Goal: Task Accomplishment & Management: Complete application form

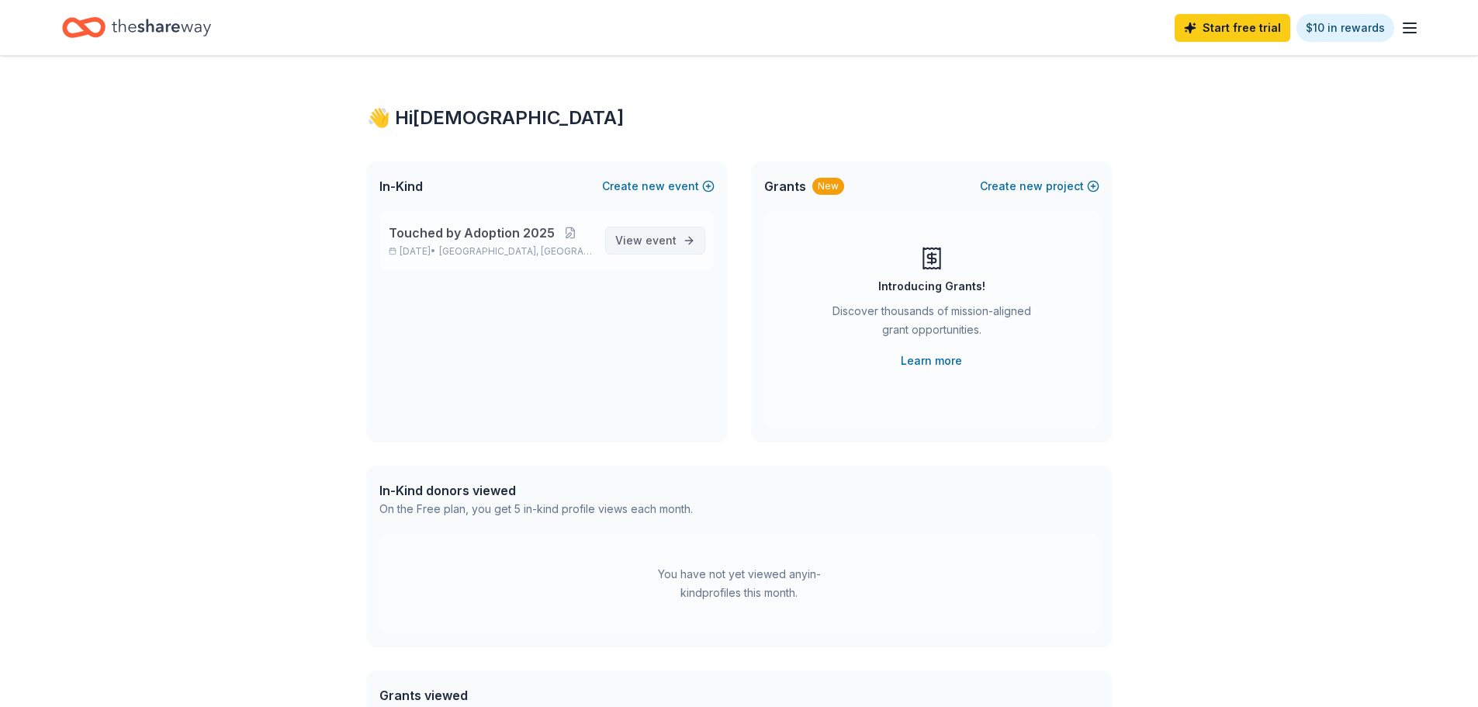
click at [662, 231] on span "View event" at bounding box center [645, 240] width 61 height 19
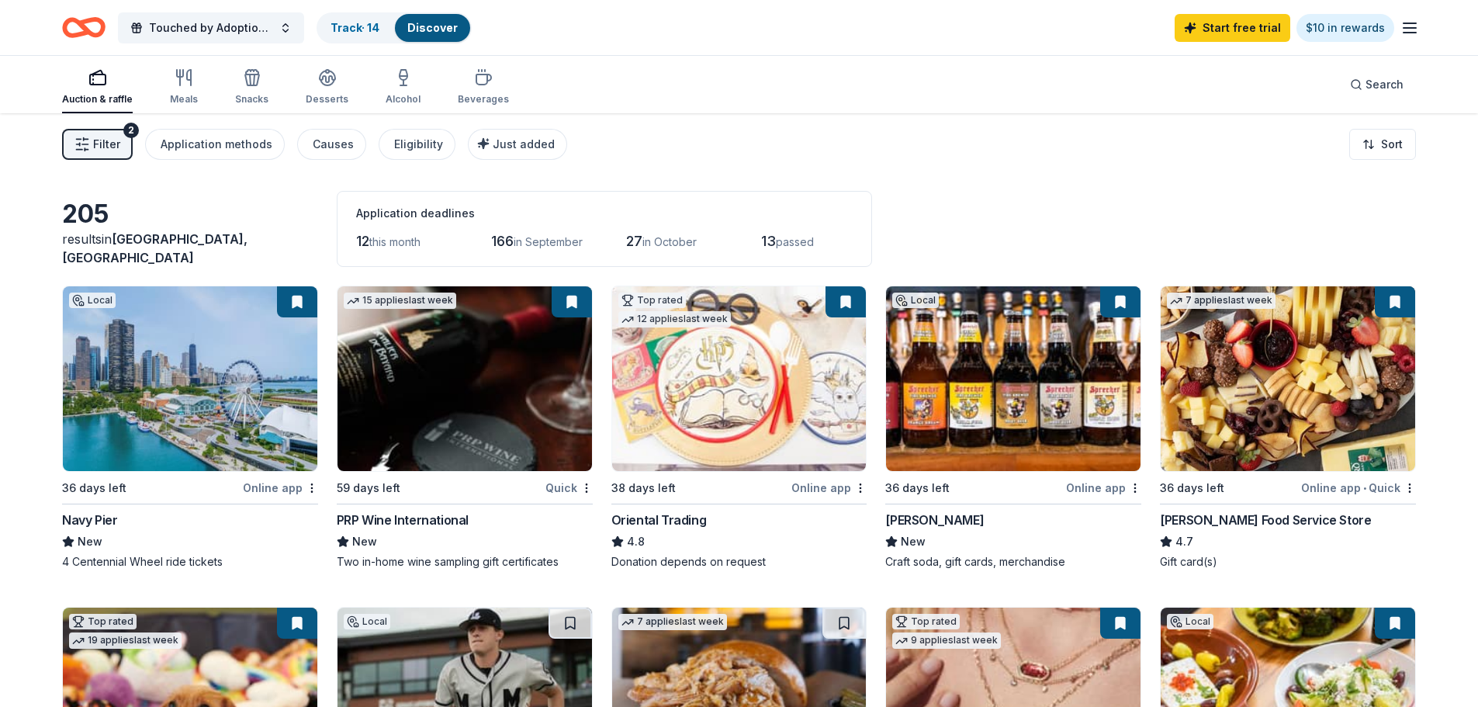
click at [100, 140] on span "Filter" at bounding box center [106, 144] width 27 height 19
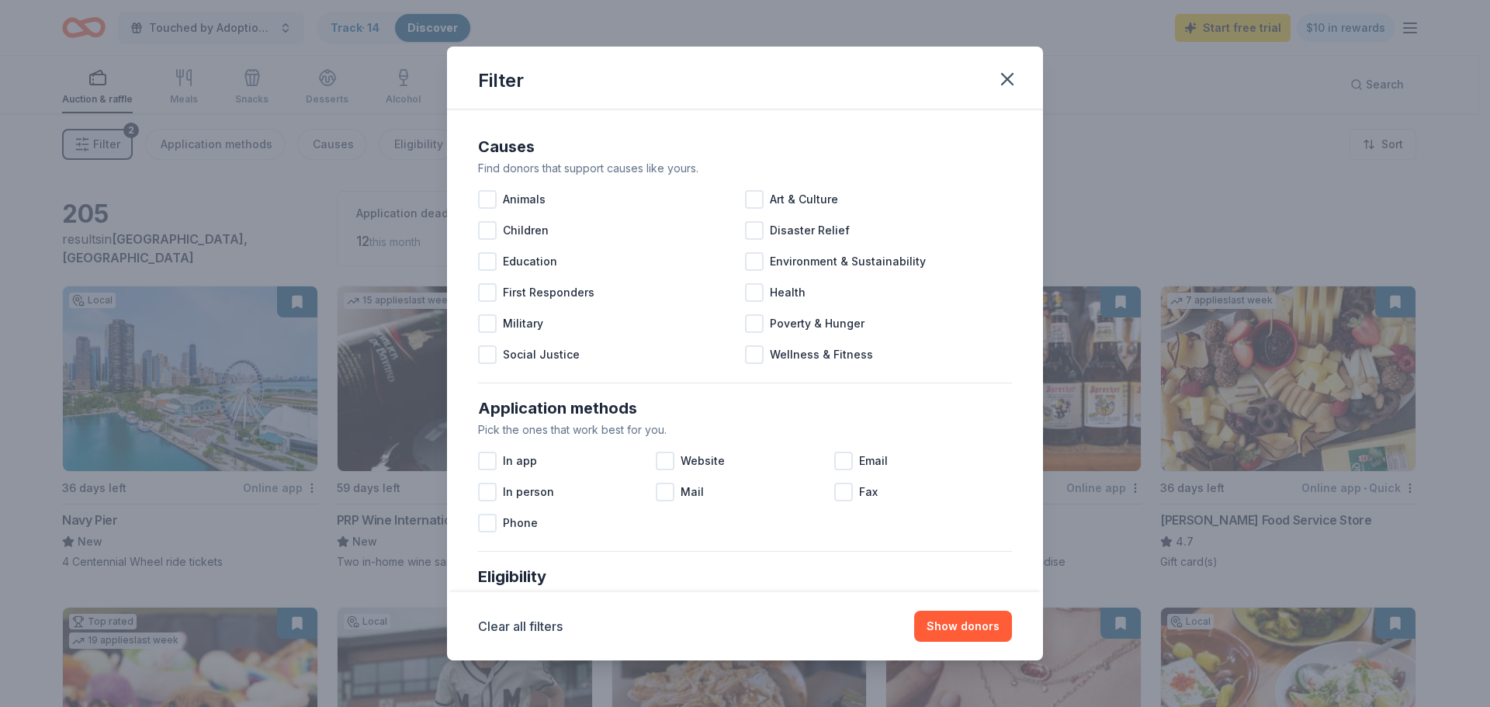
click at [100, 140] on div "Filter Causes Find donors that support causes like yours. Animals Art & Culture…" at bounding box center [745, 353] width 1490 height 707
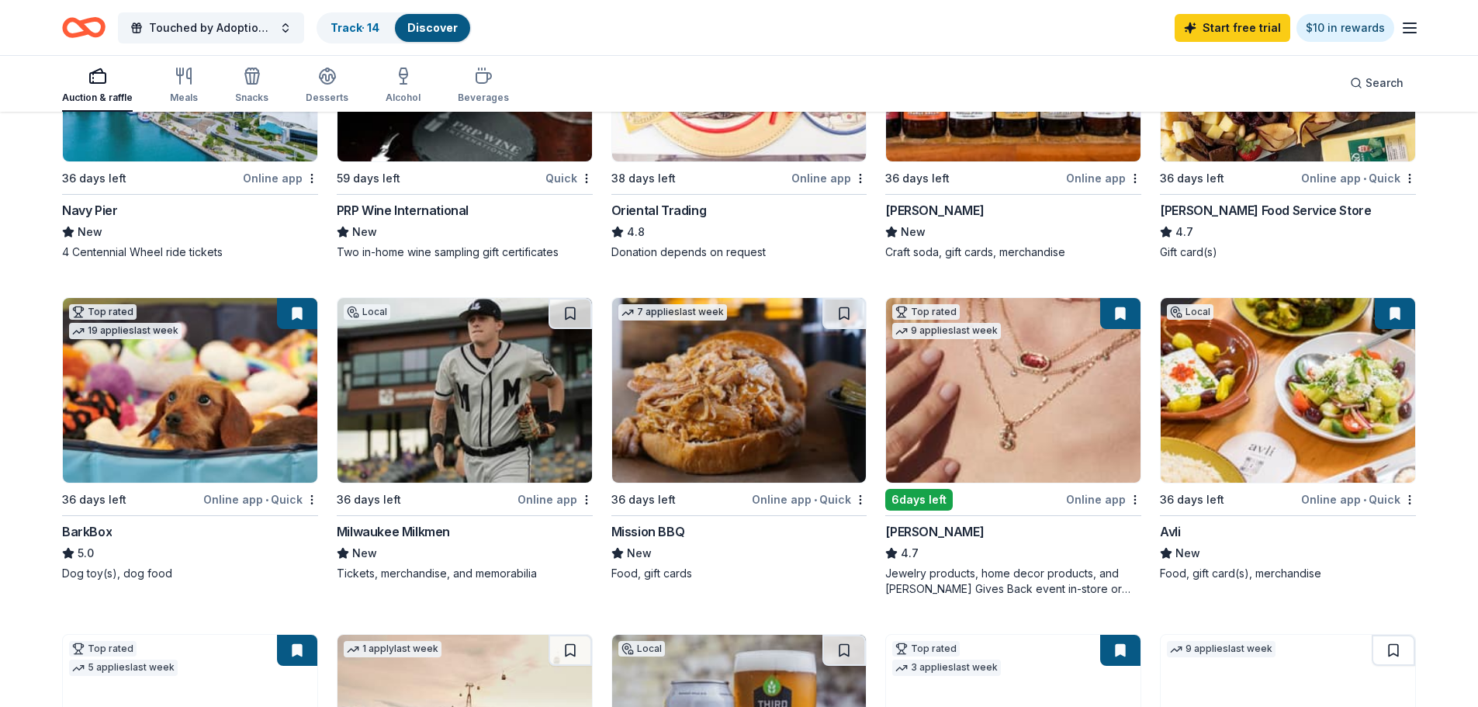
scroll to position [310, 0]
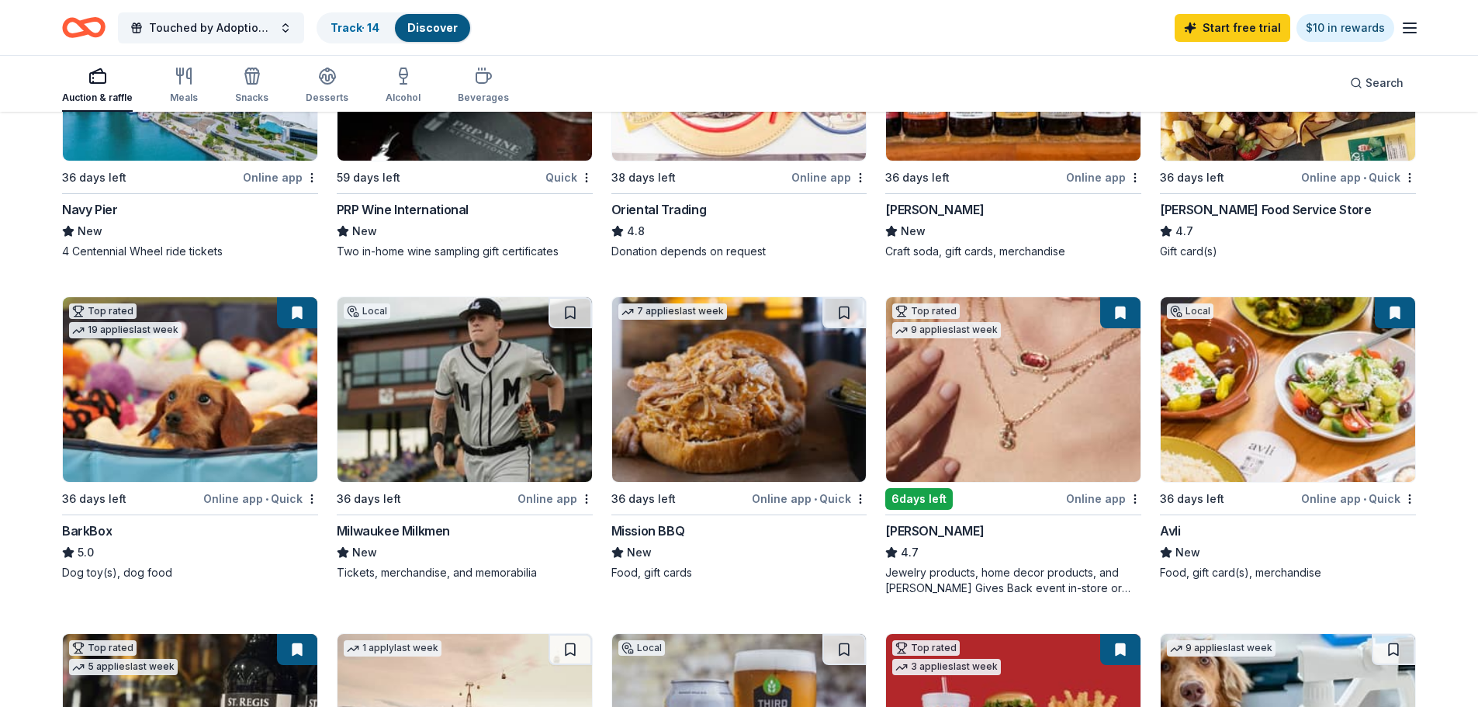
click at [272, 367] on img at bounding box center [190, 389] width 255 height 185
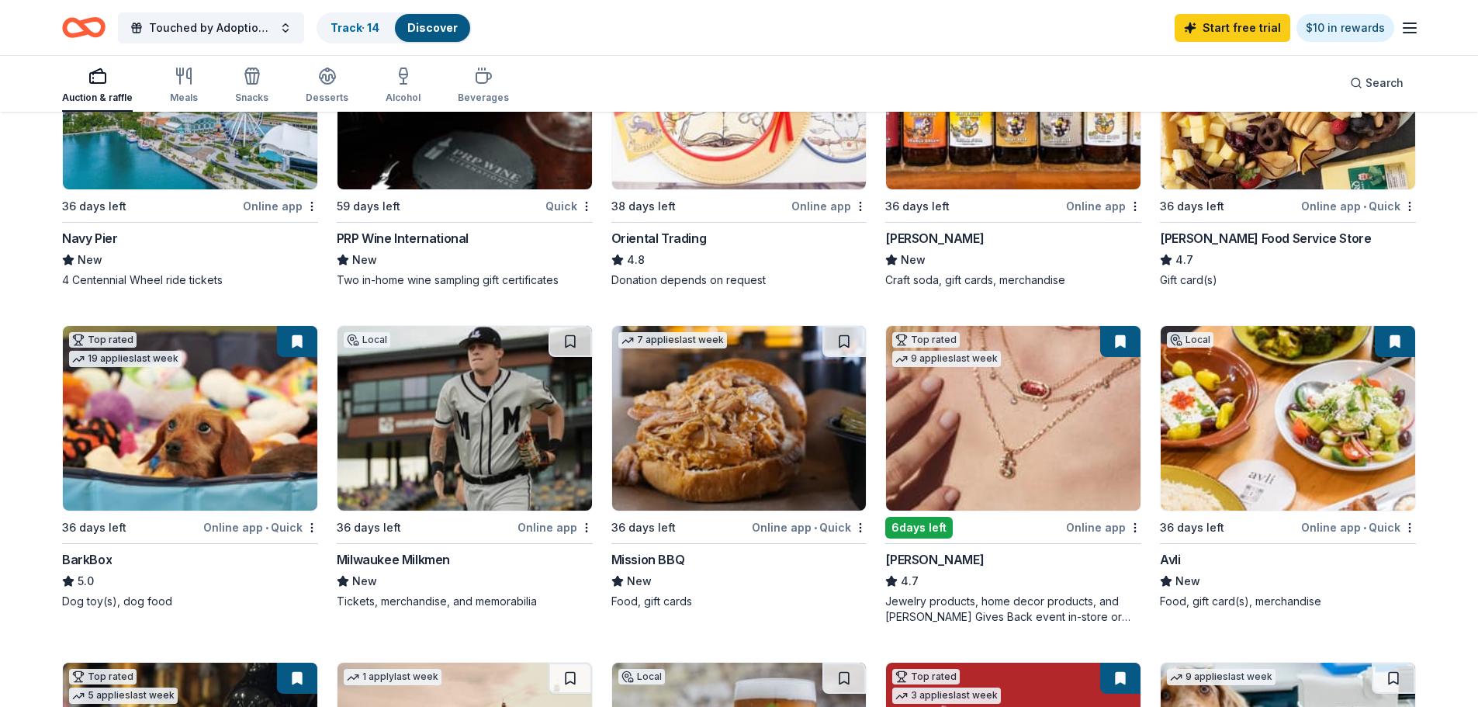
scroll to position [466, 0]
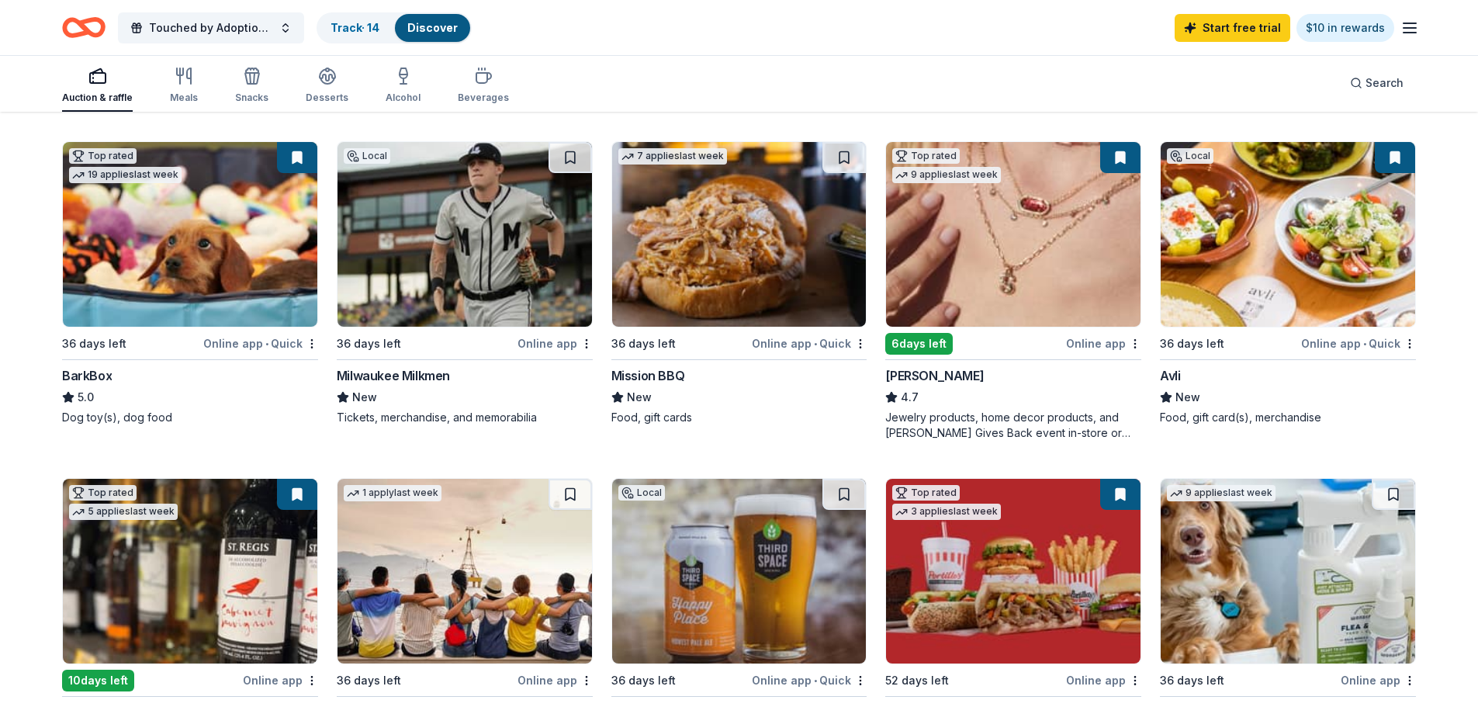
click at [960, 248] on img at bounding box center [1013, 234] width 255 height 185
click at [1313, 202] on img at bounding box center [1288, 234] width 255 height 185
click at [1221, 388] on div "New" at bounding box center [1288, 397] width 256 height 19
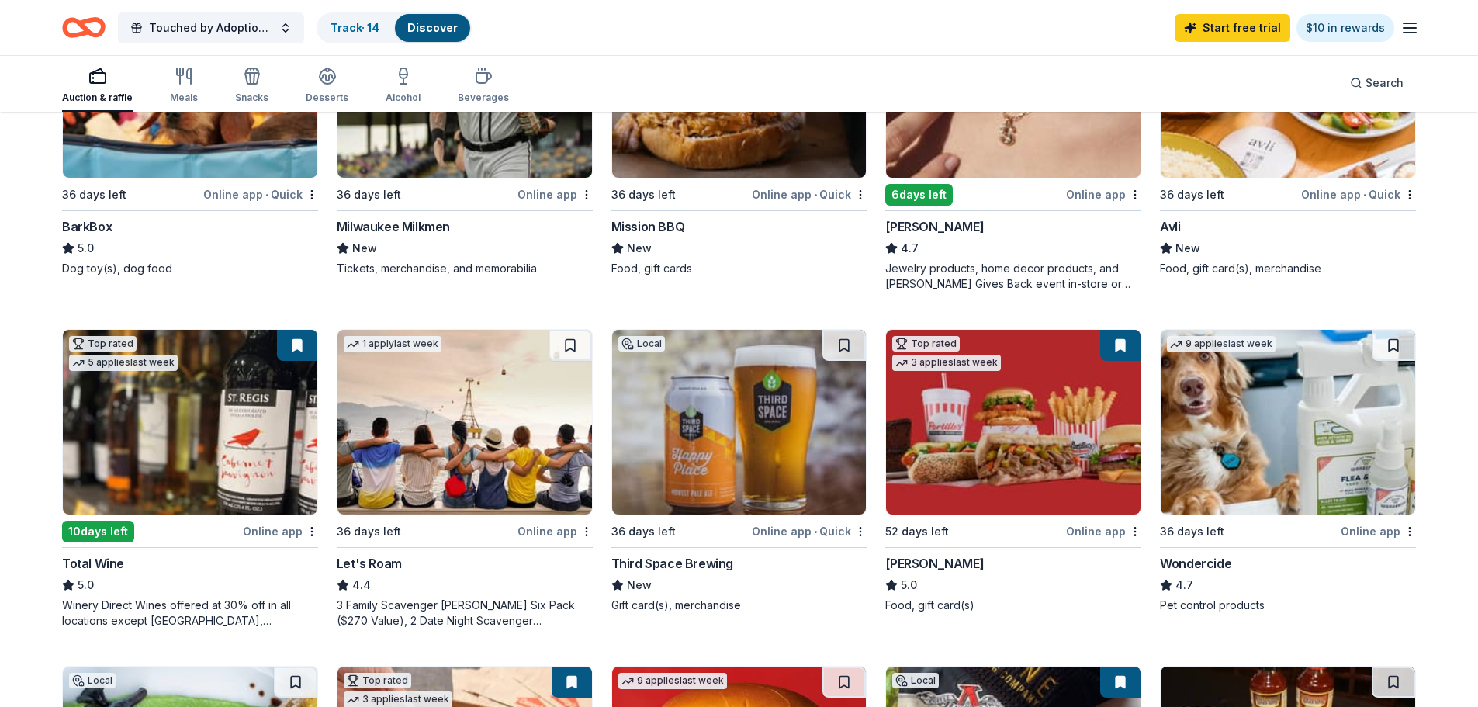
scroll to position [621, 0]
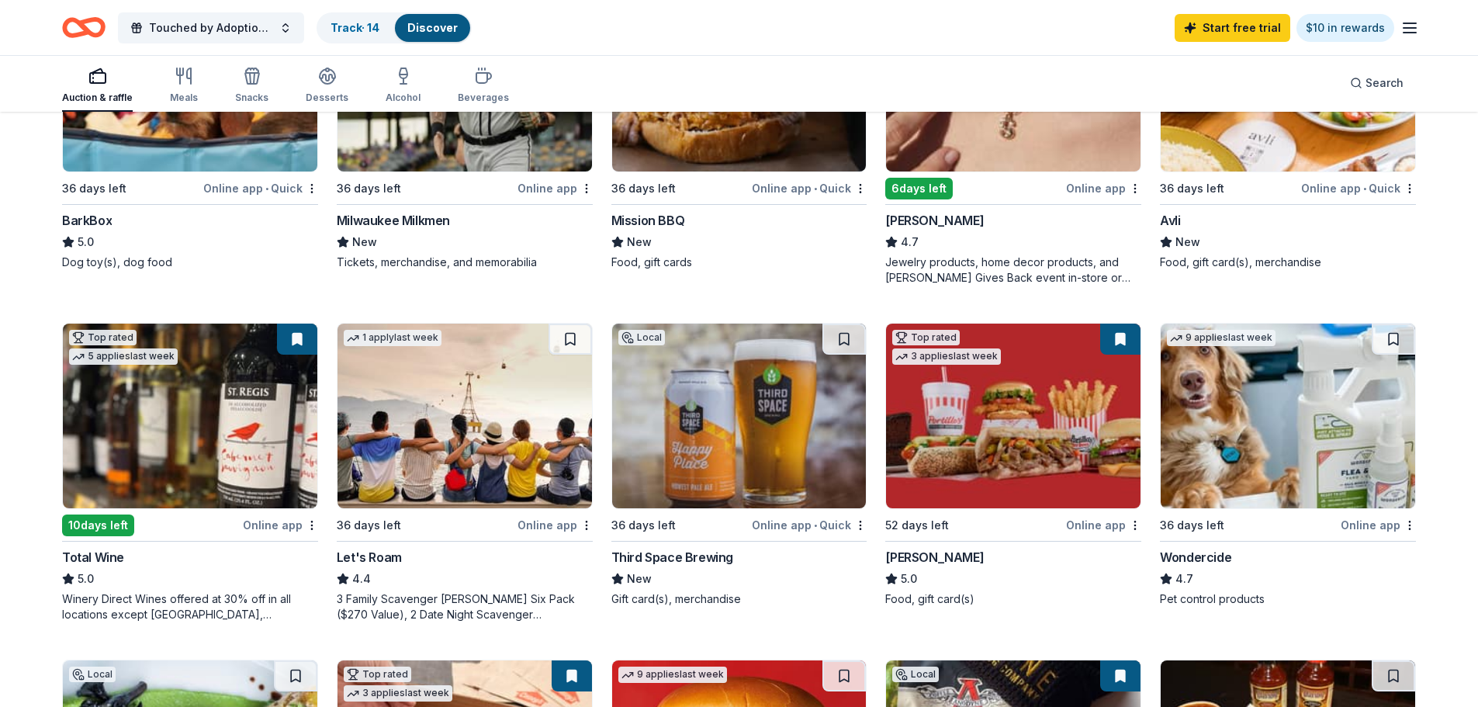
click at [696, 458] on img at bounding box center [739, 416] width 255 height 185
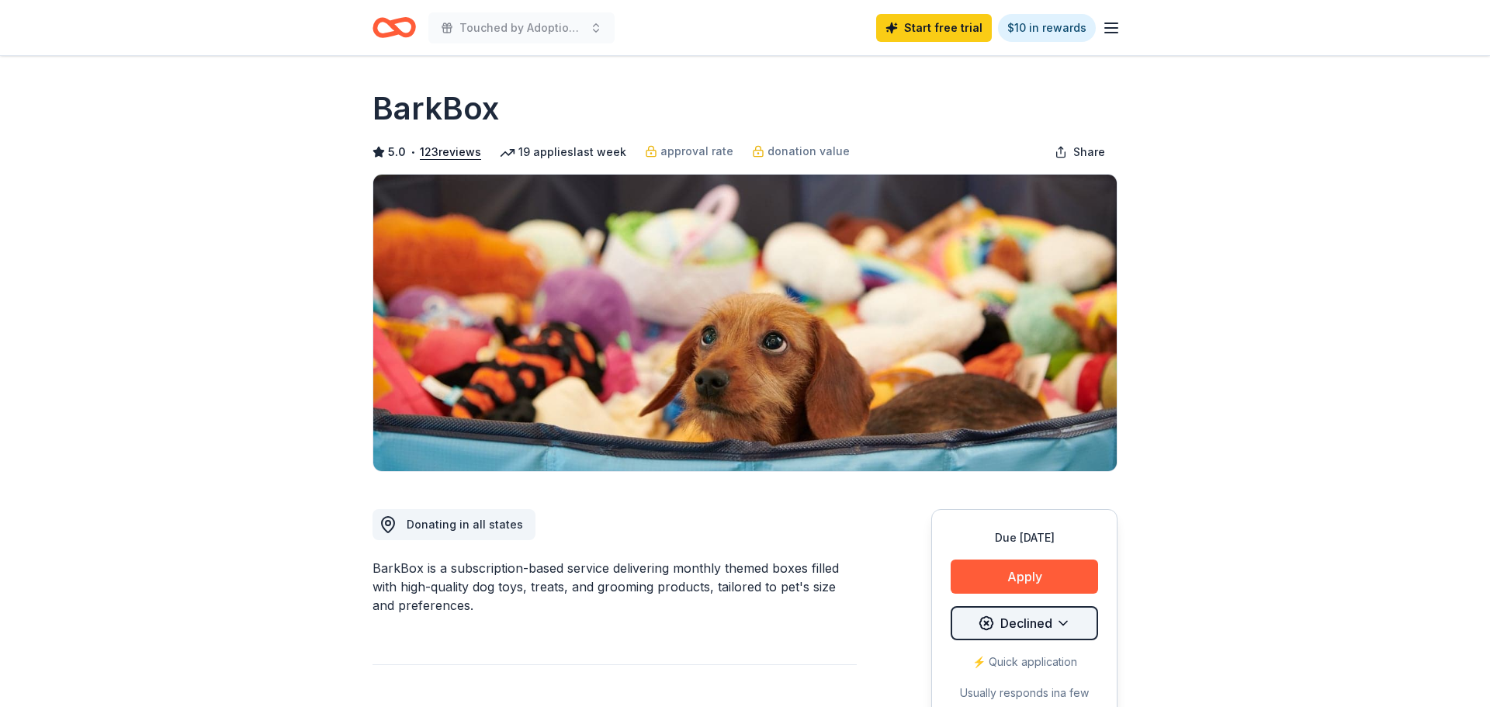
click at [1033, 615] on html "Touched by Adoption 2025 Start free trial $10 in rewards Due in 36 days Share B…" at bounding box center [745, 353] width 1490 height 707
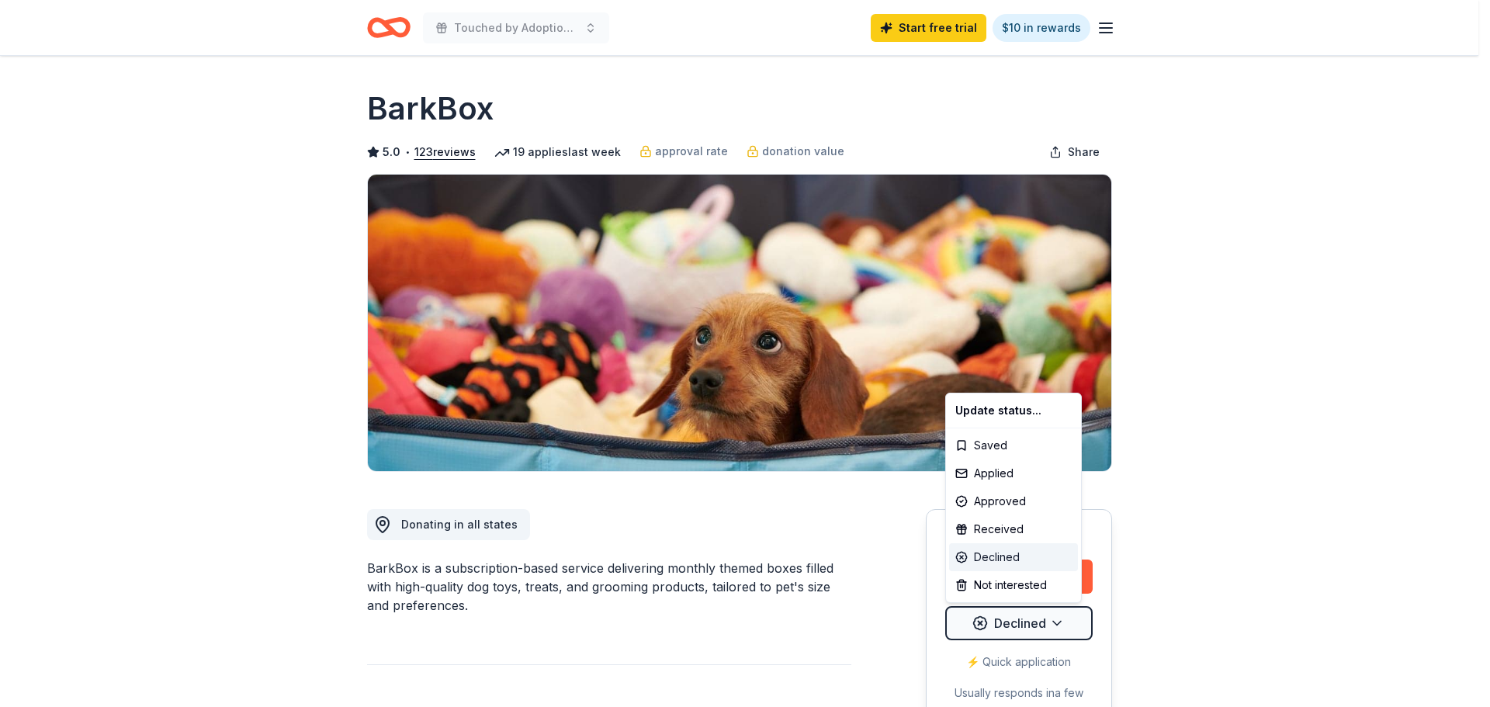
click at [1006, 549] on div "Declined" at bounding box center [1013, 557] width 129 height 28
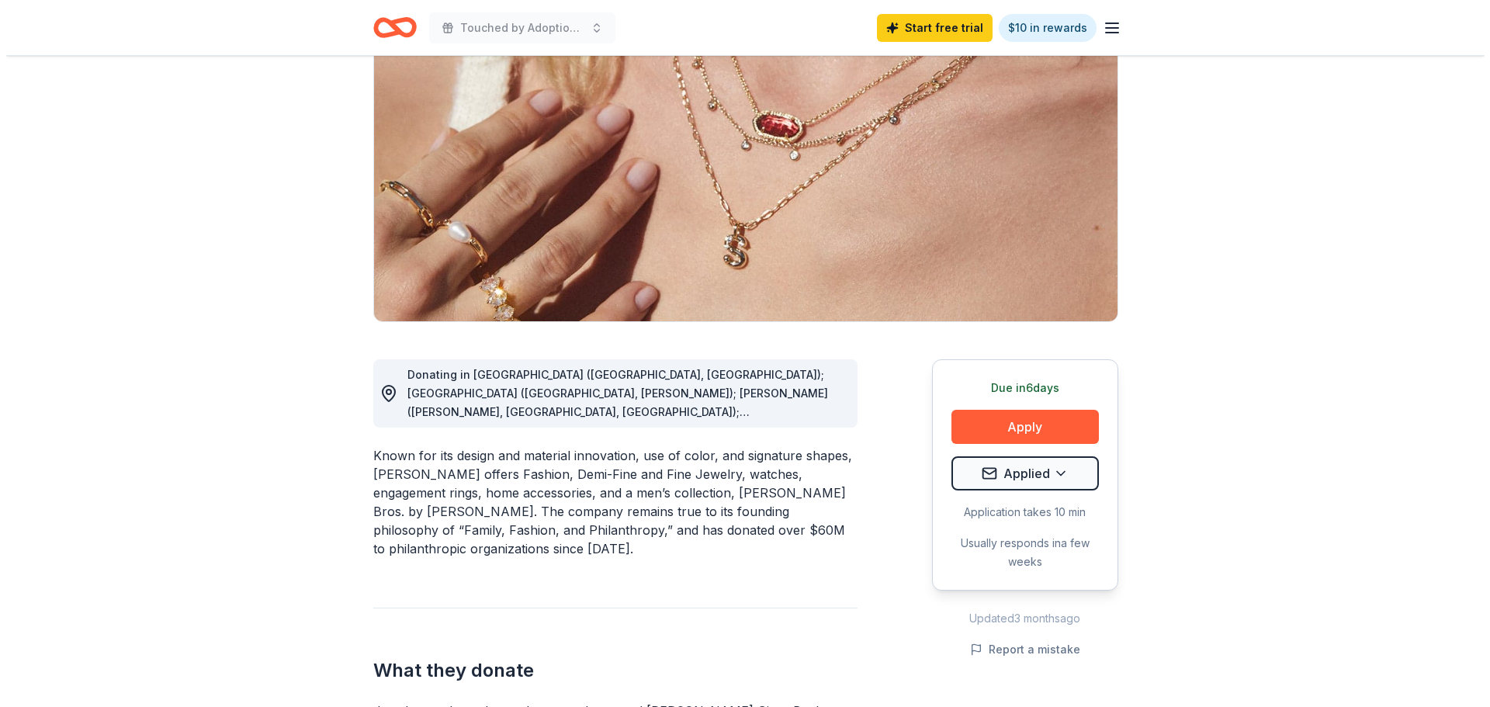
scroll to position [155, 0]
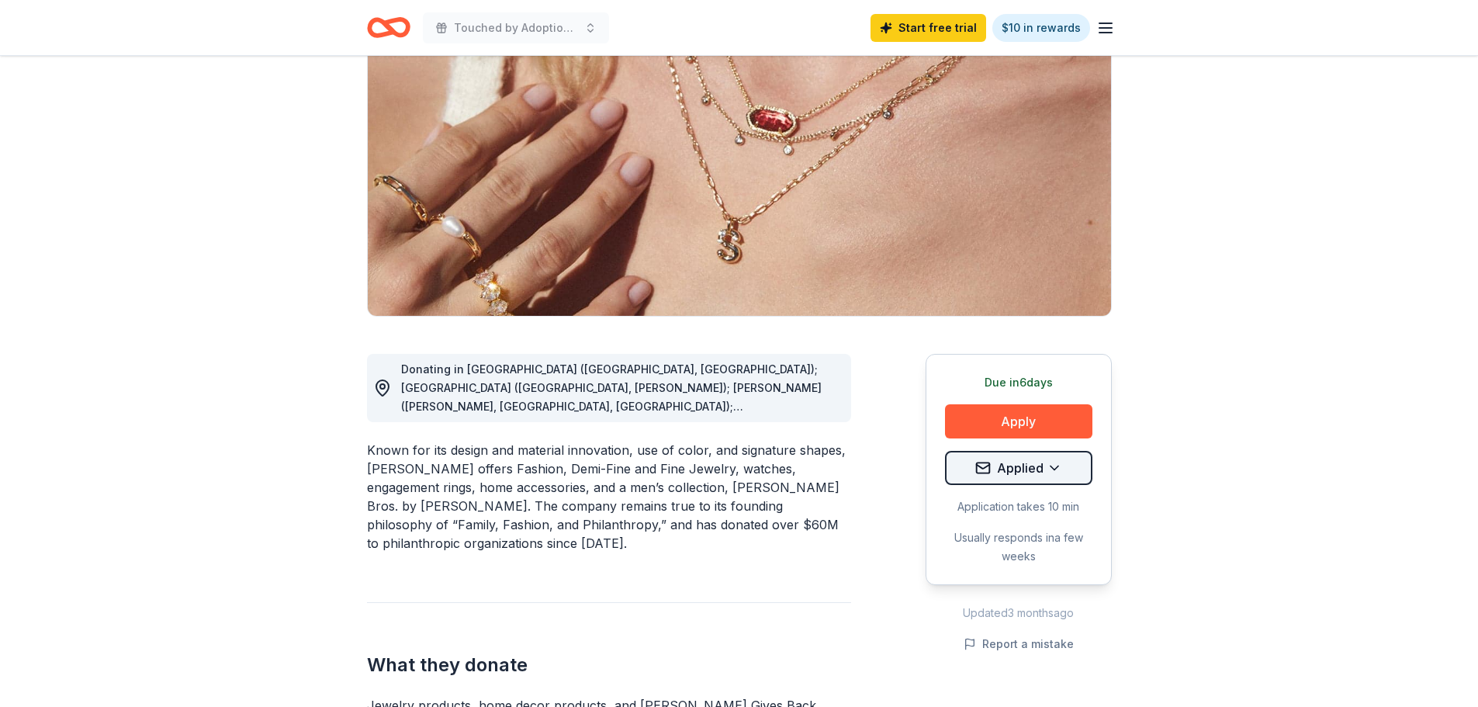
click at [1043, 463] on html "Touched by Adoption 2025 Start free trial $10 in rewards Due [DATE] Share [PERS…" at bounding box center [739, 198] width 1478 height 707
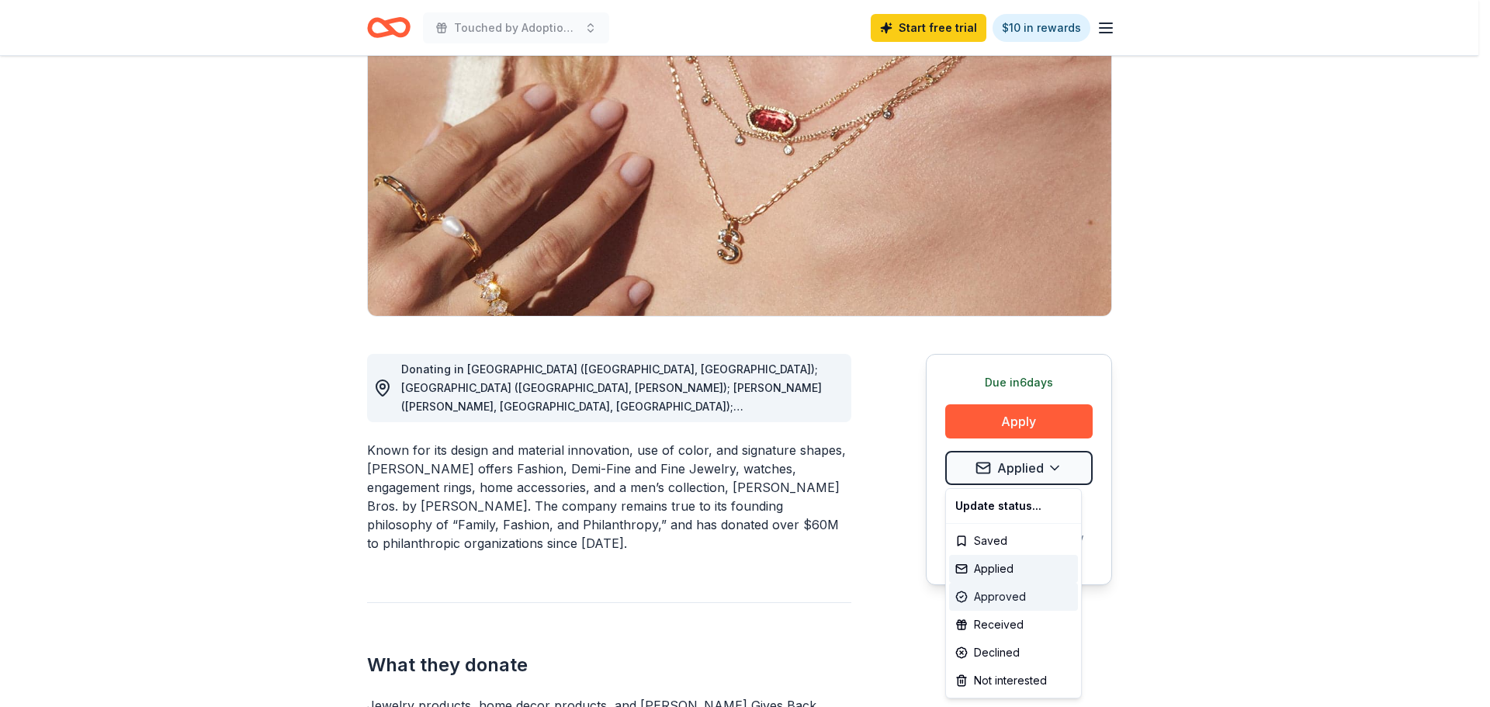
click at [1010, 589] on div "Approved" at bounding box center [1013, 597] width 129 height 28
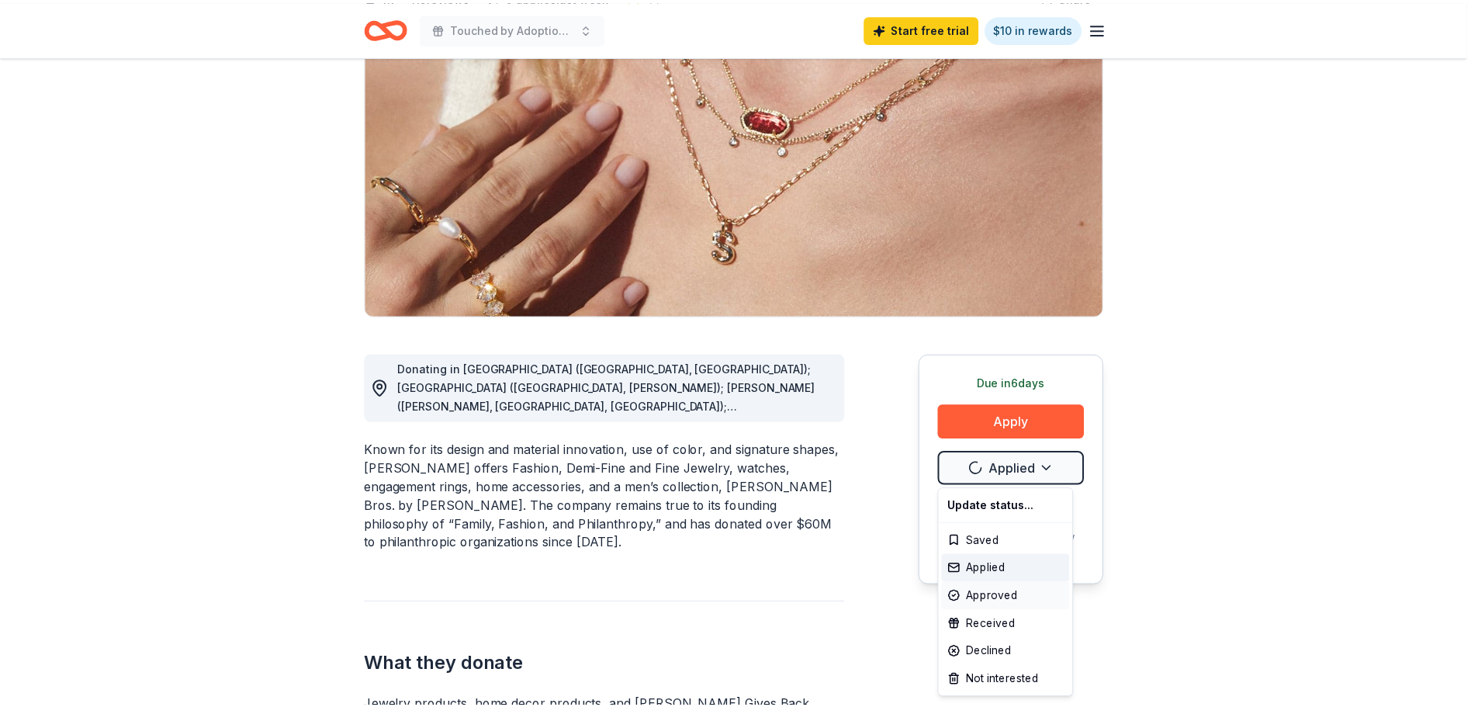
scroll to position [0, 0]
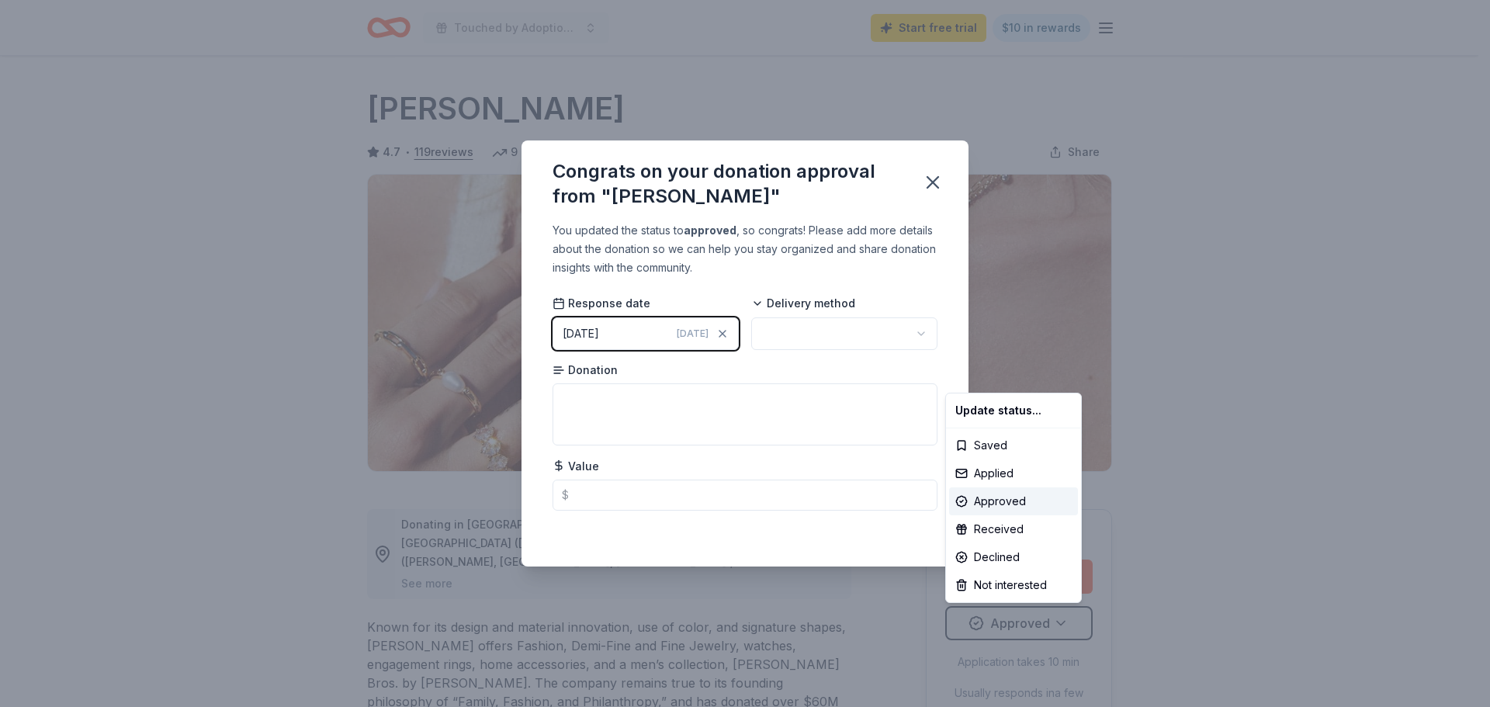
click at [923, 174] on html "Touched by Adoption 2025 Start free trial $10 in rewards Due in 6 days Share Ke…" at bounding box center [745, 353] width 1490 height 707
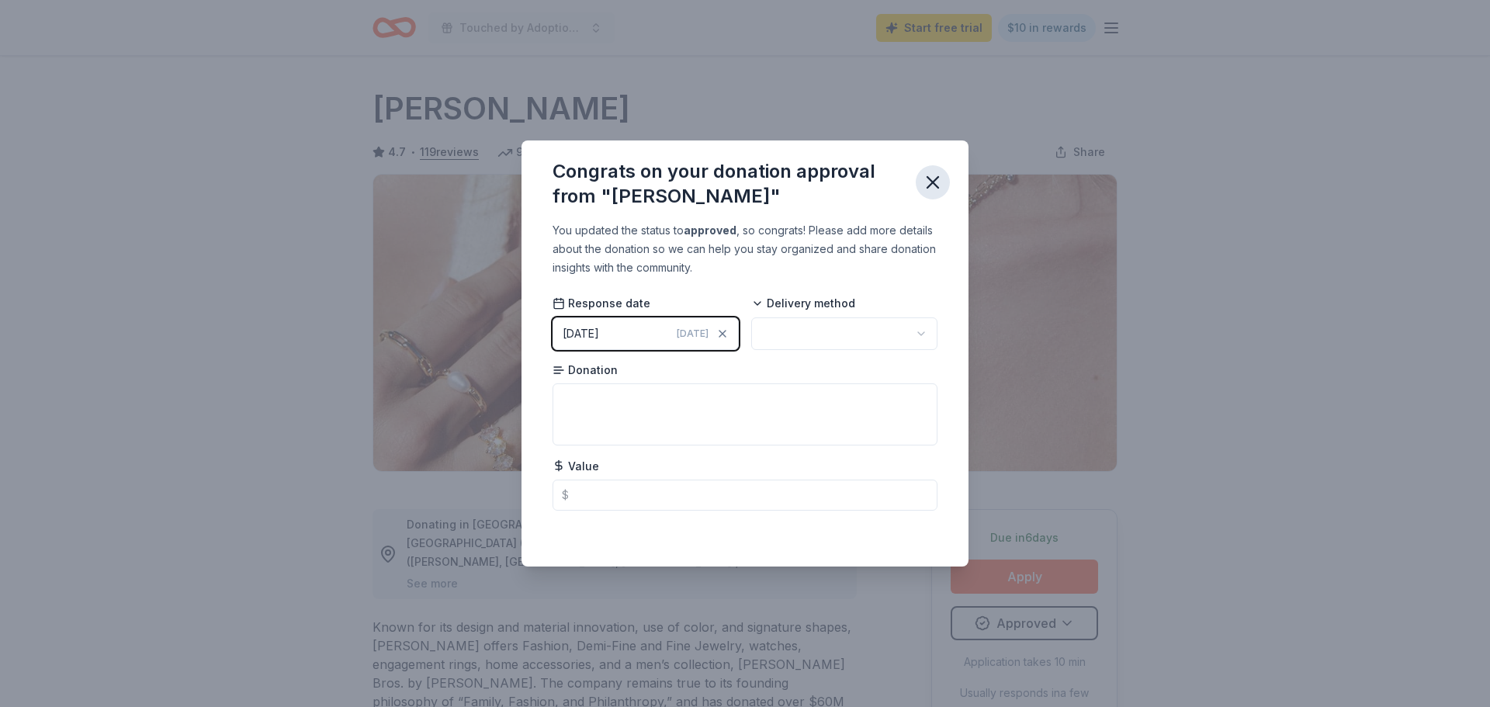
click at [941, 182] on icon "button" at bounding box center [933, 183] width 22 height 22
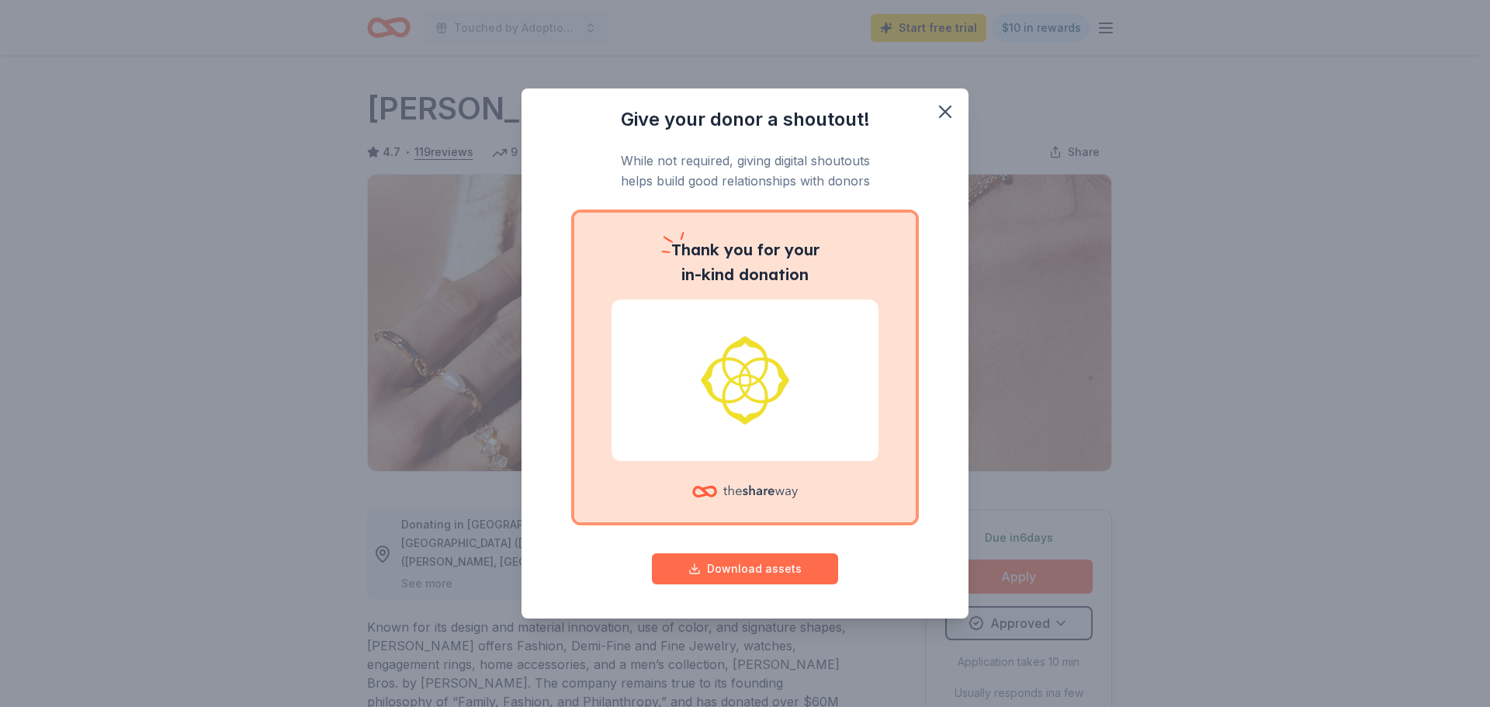
click at [743, 569] on button "Download assets" at bounding box center [745, 568] width 186 height 31
click at [938, 98] on button "button" at bounding box center [945, 112] width 34 height 34
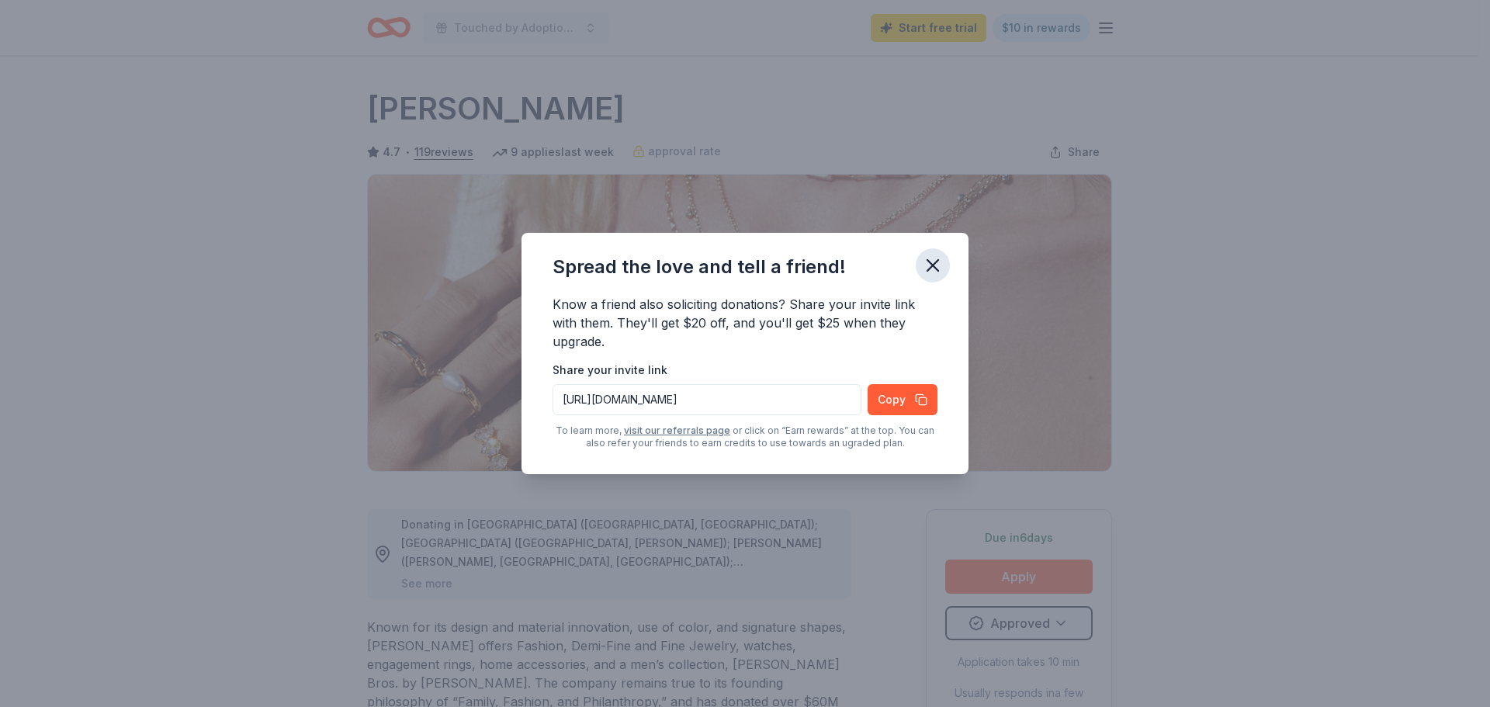
click at [935, 258] on icon "button" at bounding box center [933, 266] width 22 height 22
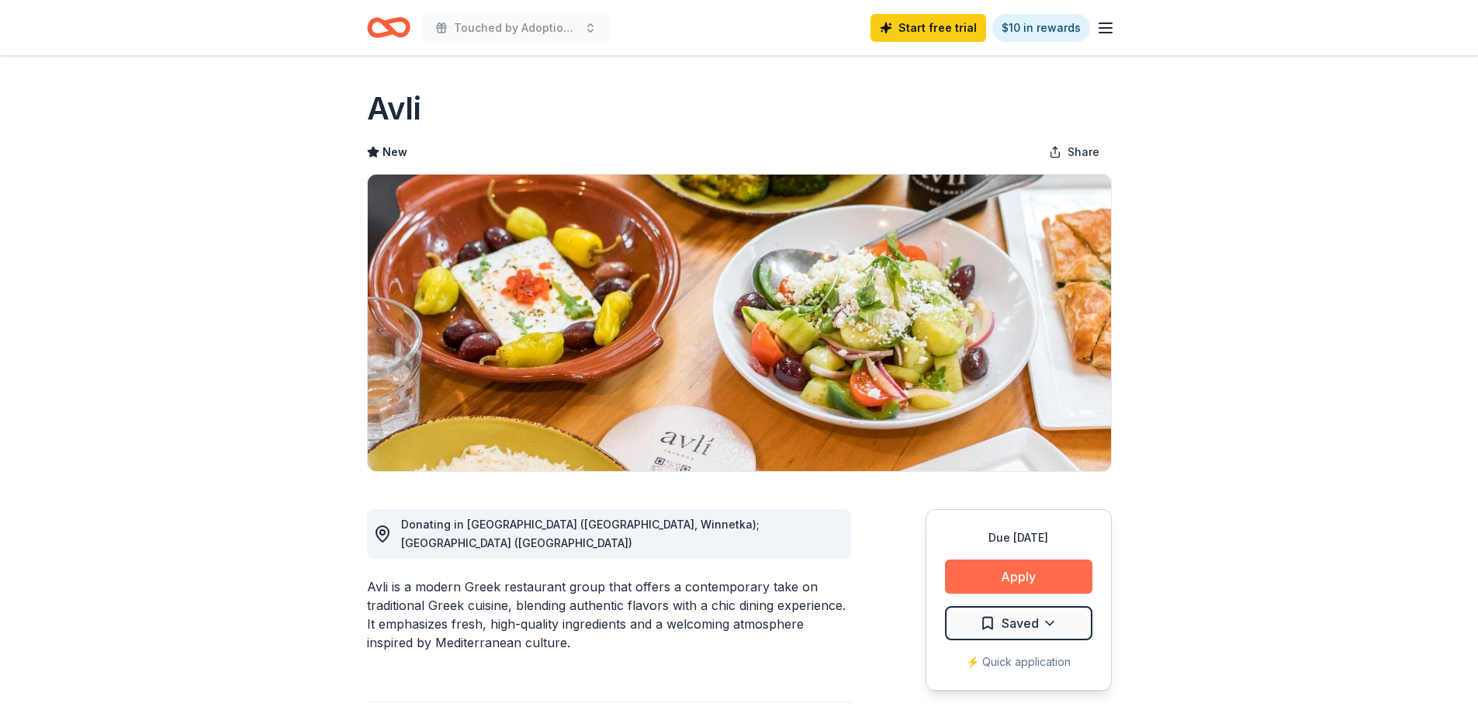
click at [1048, 564] on button "Apply" at bounding box center [1018, 577] width 147 height 34
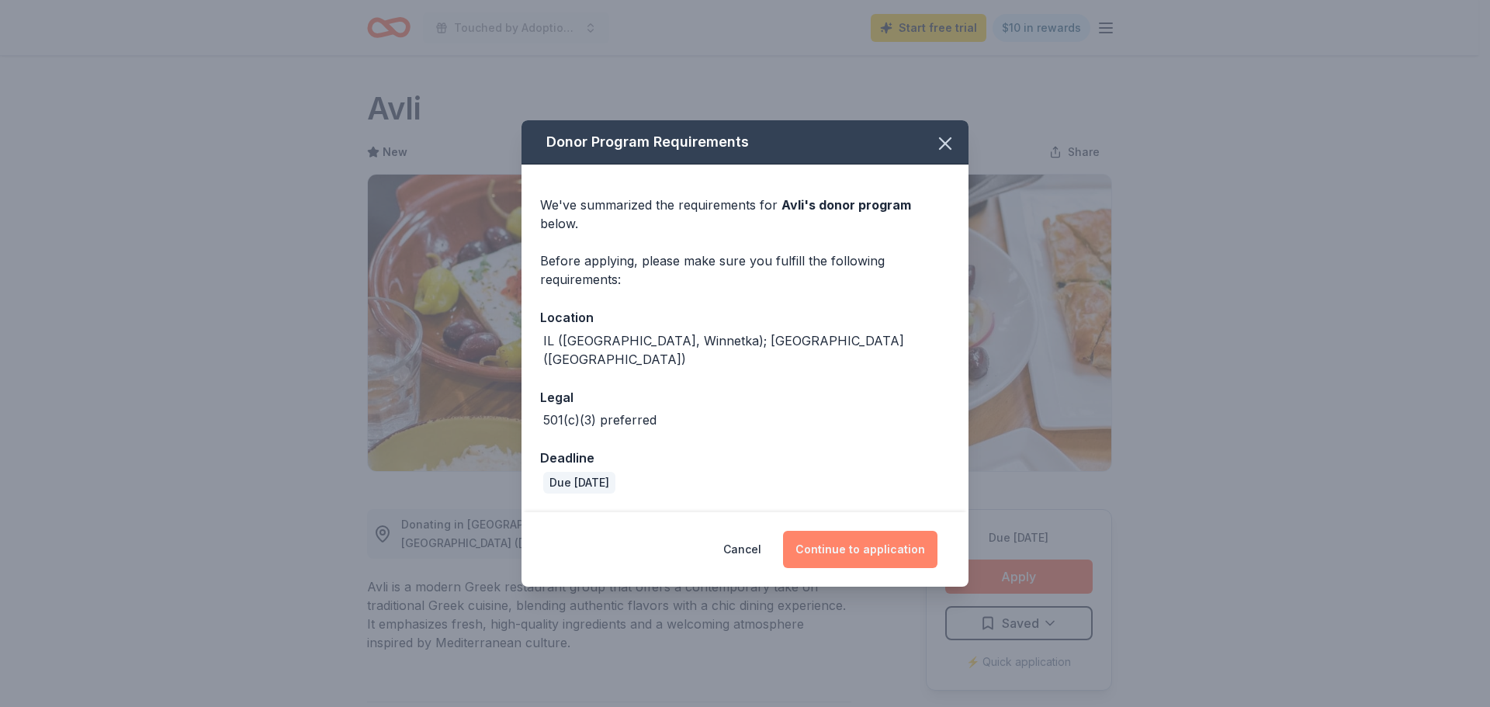
click at [854, 536] on button "Continue to application" at bounding box center [860, 549] width 154 height 37
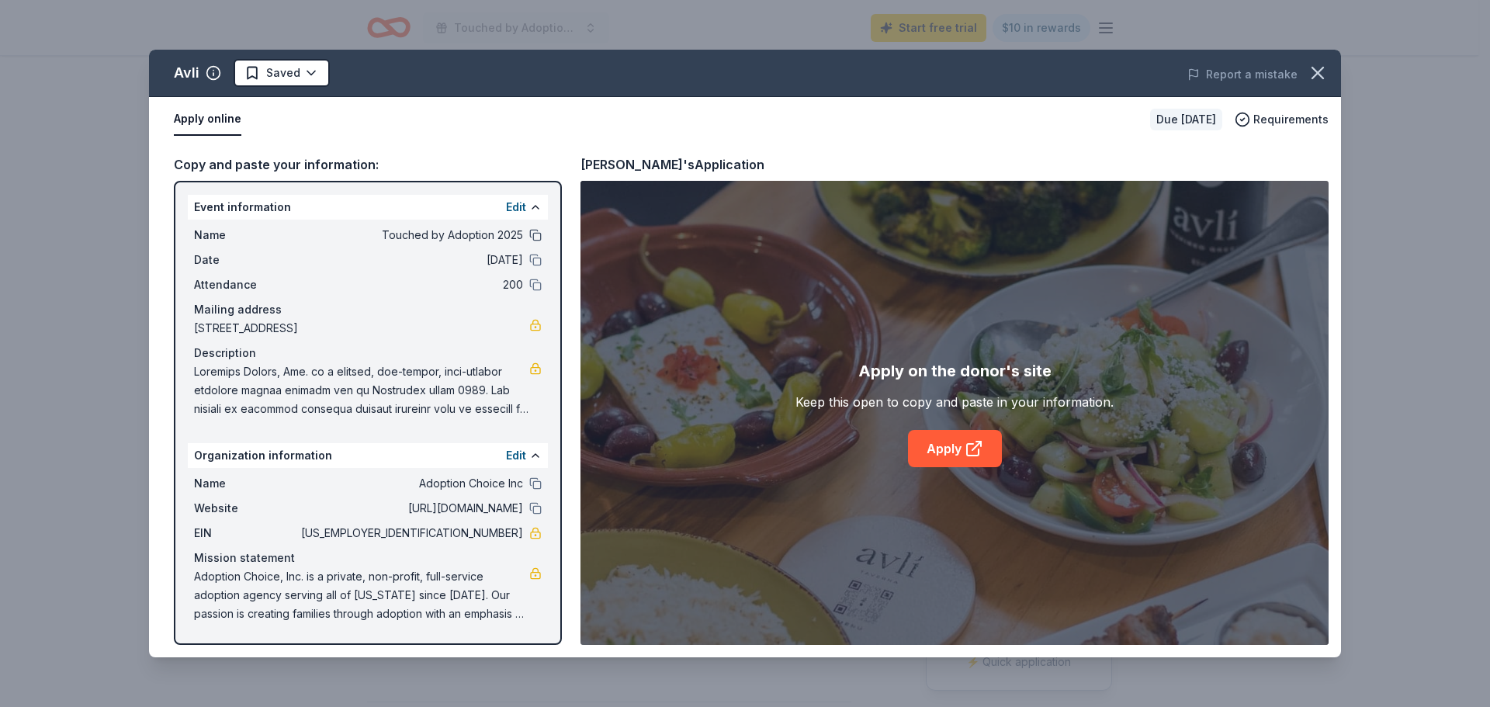
click at [539, 237] on button at bounding box center [535, 235] width 12 height 12
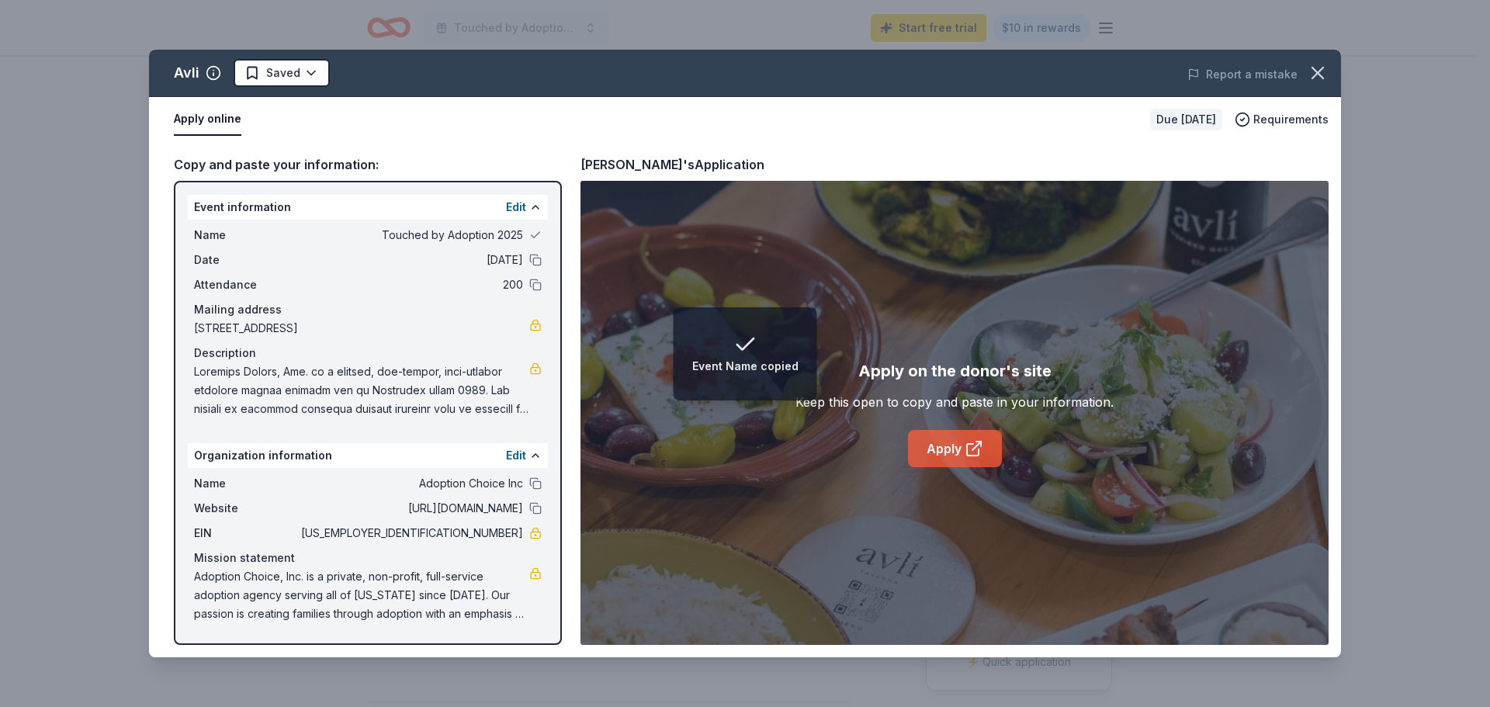
click at [968, 445] on icon at bounding box center [974, 448] width 19 height 19
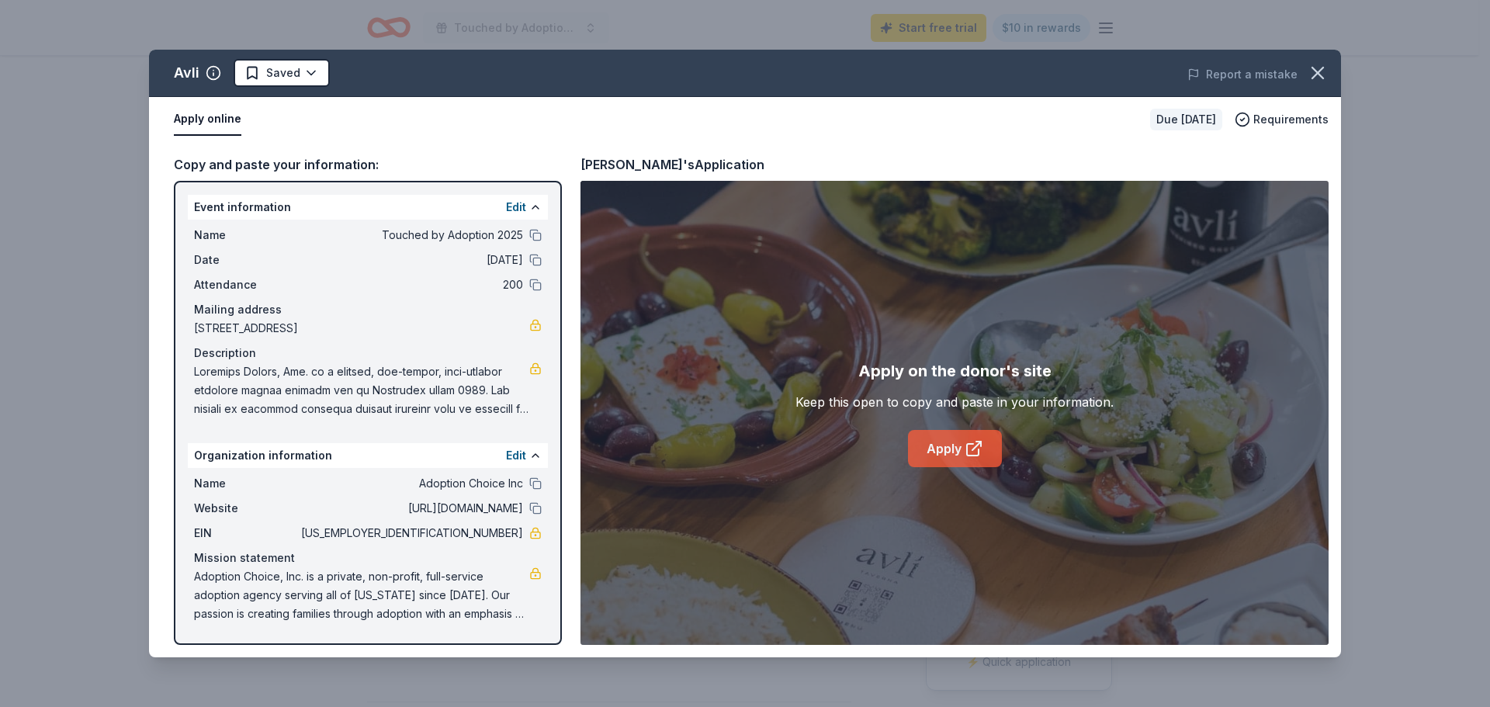
click at [961, 449] on link "Apply" at bounding box center [955, 448] width 94 height 37
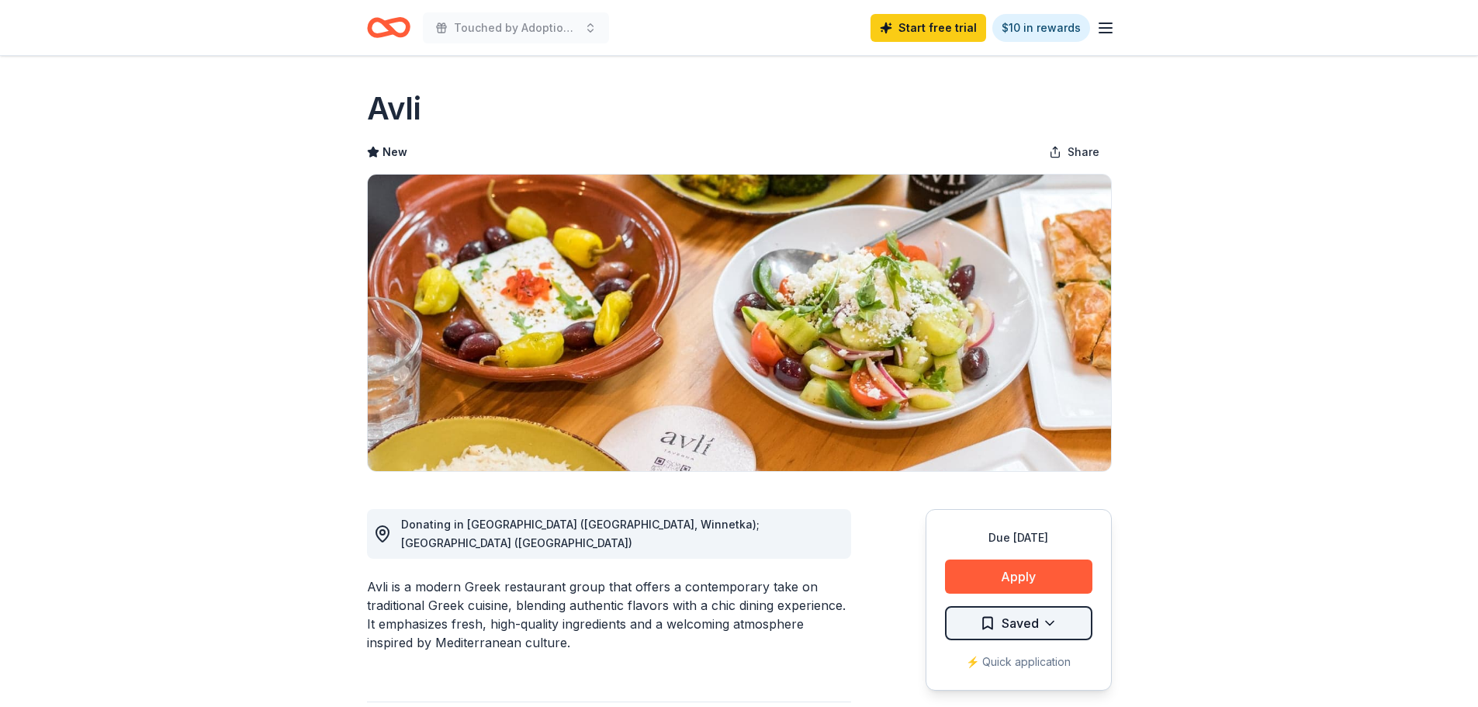
click at [1035, 625] on html "Touched by Adoption 2025 Start free trial $10 in rewards Due [DATE] Share Avli …" at bounding box center [739, 353] width 1478 height 707
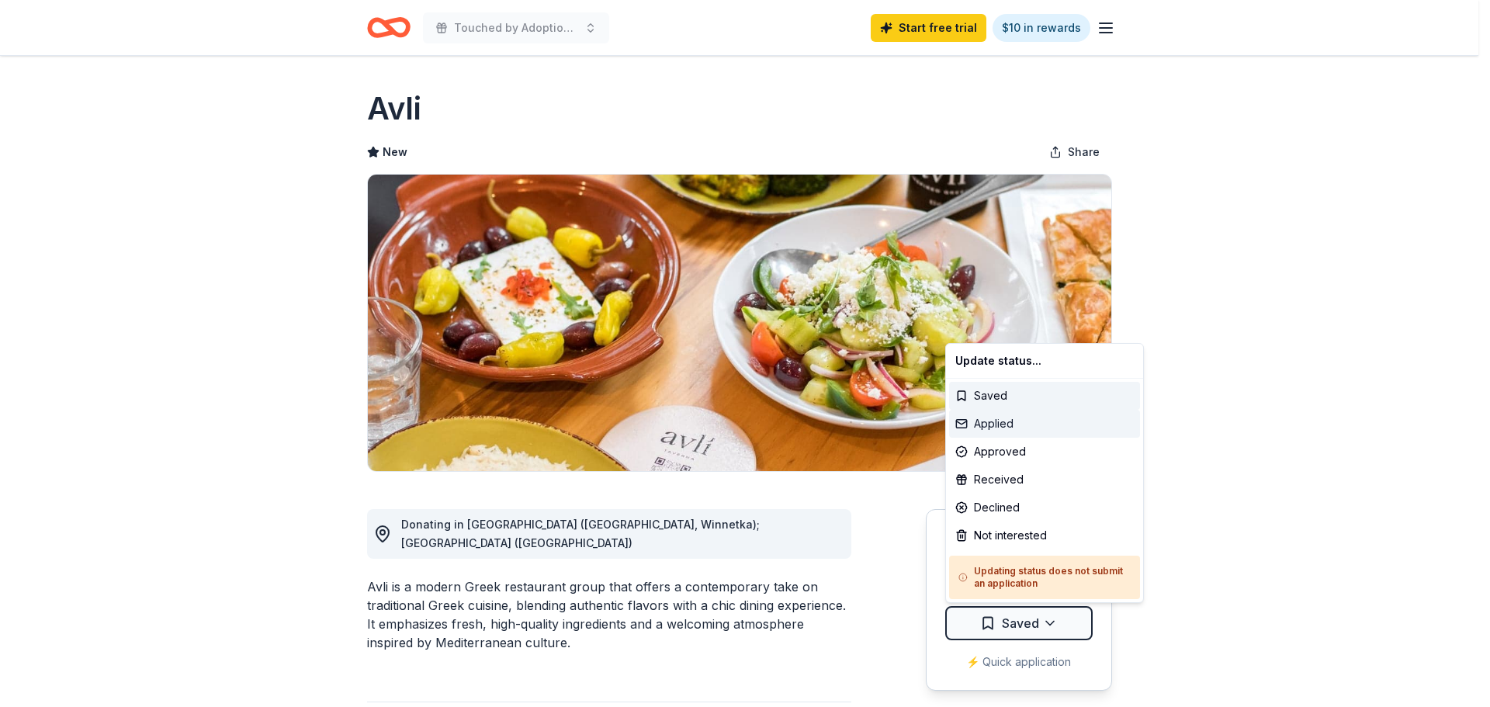
click at [997, 419] on div "Applied" at bounding box center [1044, 424] width 191 height 28
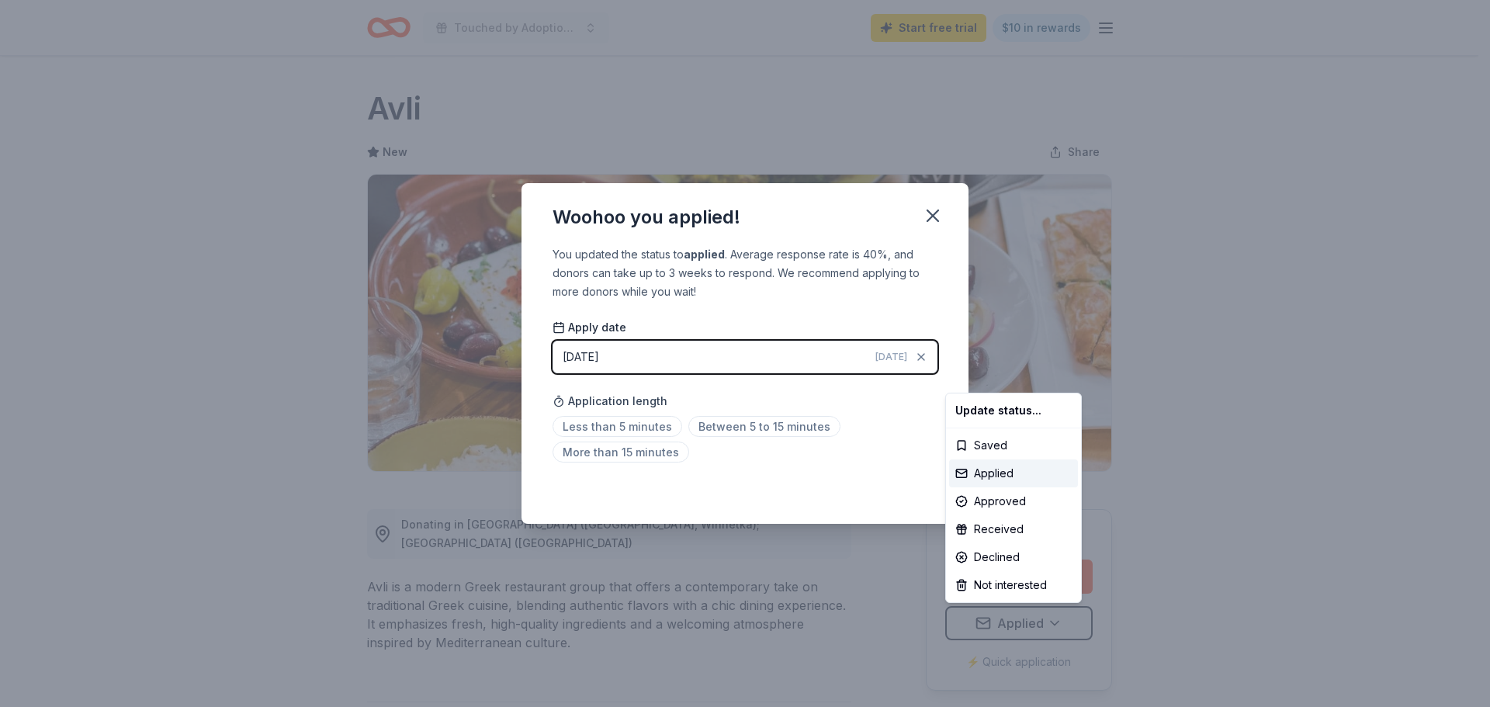
click at [637, 414] on html "Touched by Adoption 2025 Start free trial $10 in rewards Due in 36 days Share A…" at bounding box center [745, 353] width 1490 height 707
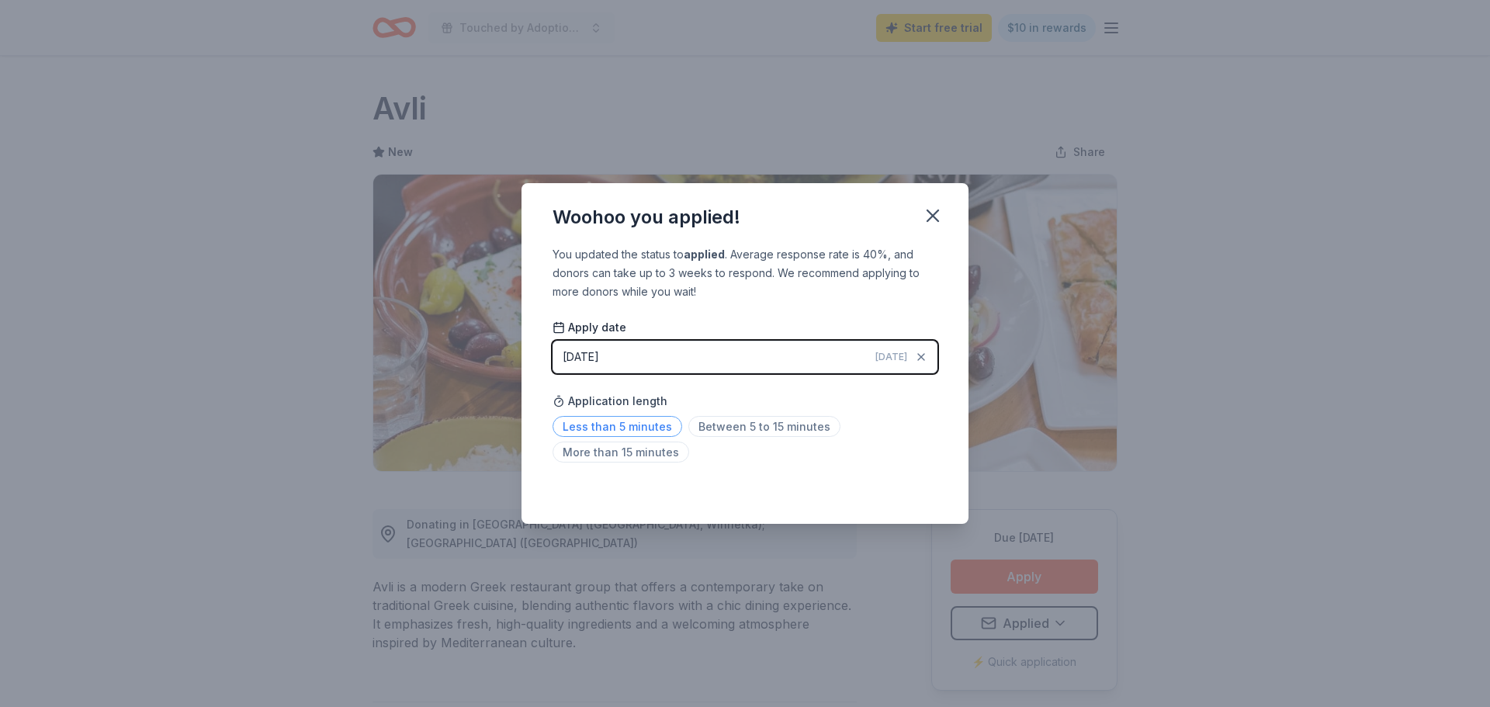
click at [642, 425] on span "Less than 5 minutes" at bounding box center [618, 426] width 130 height 21
click at [931, 214] on icon "button" at bounding box center [932, 215] width 11 height 11
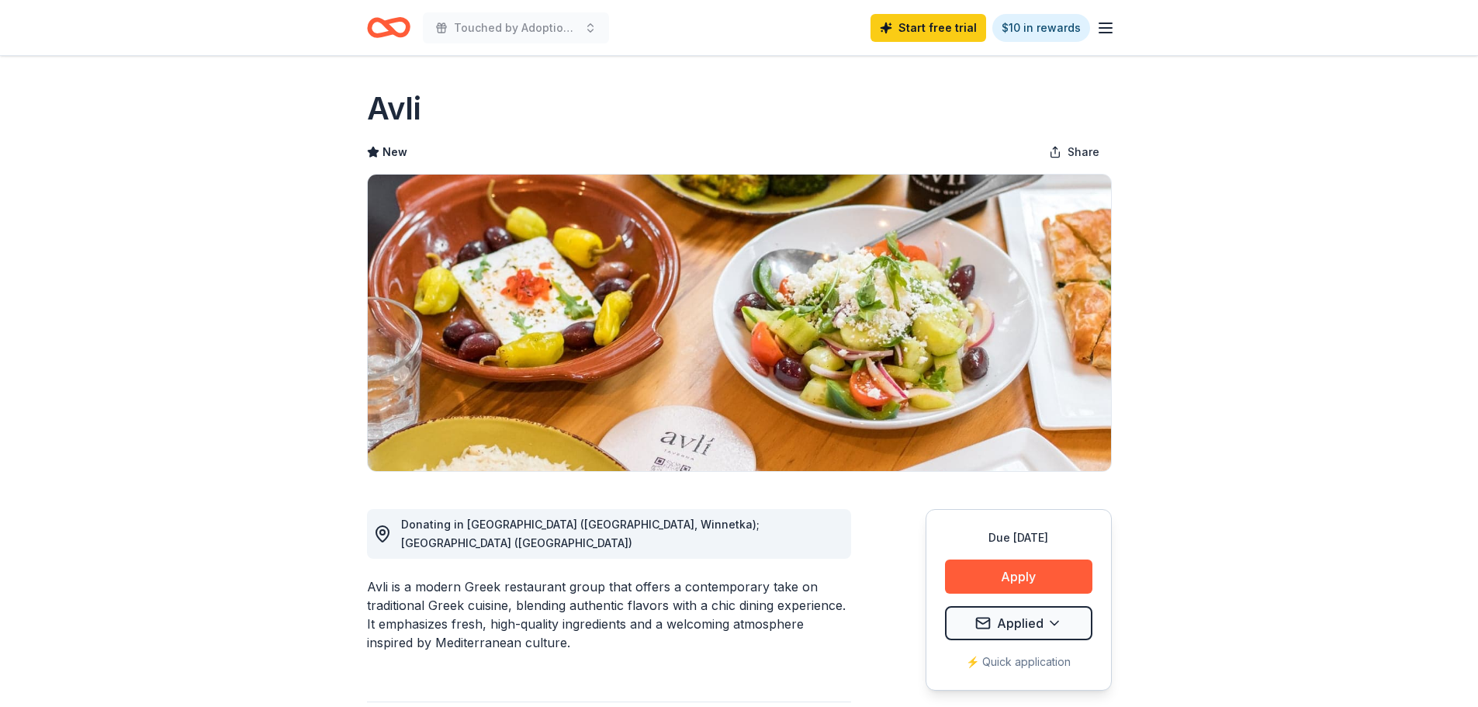
click at [385, 20] on icon "Home" at bounding box center [388, 27] width 43 height 36
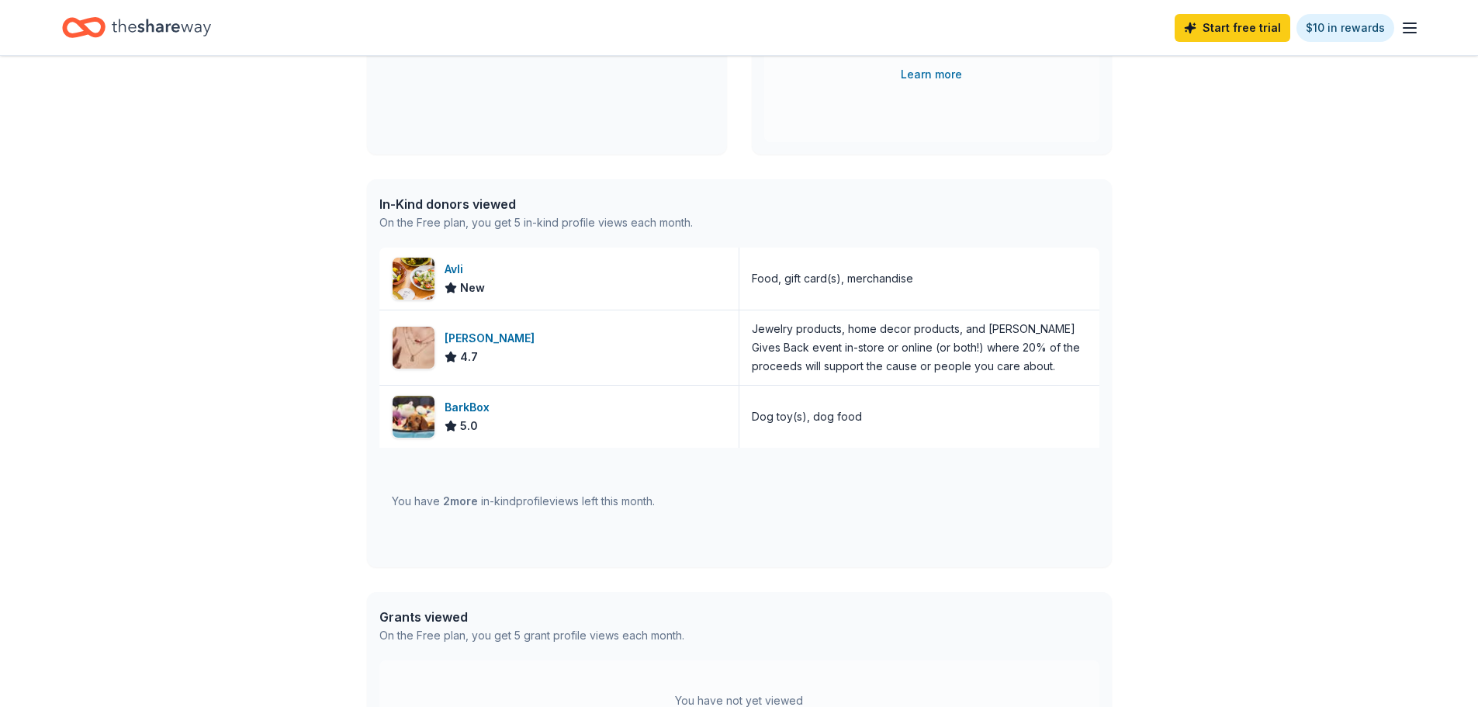
scroll to position [233, 0]
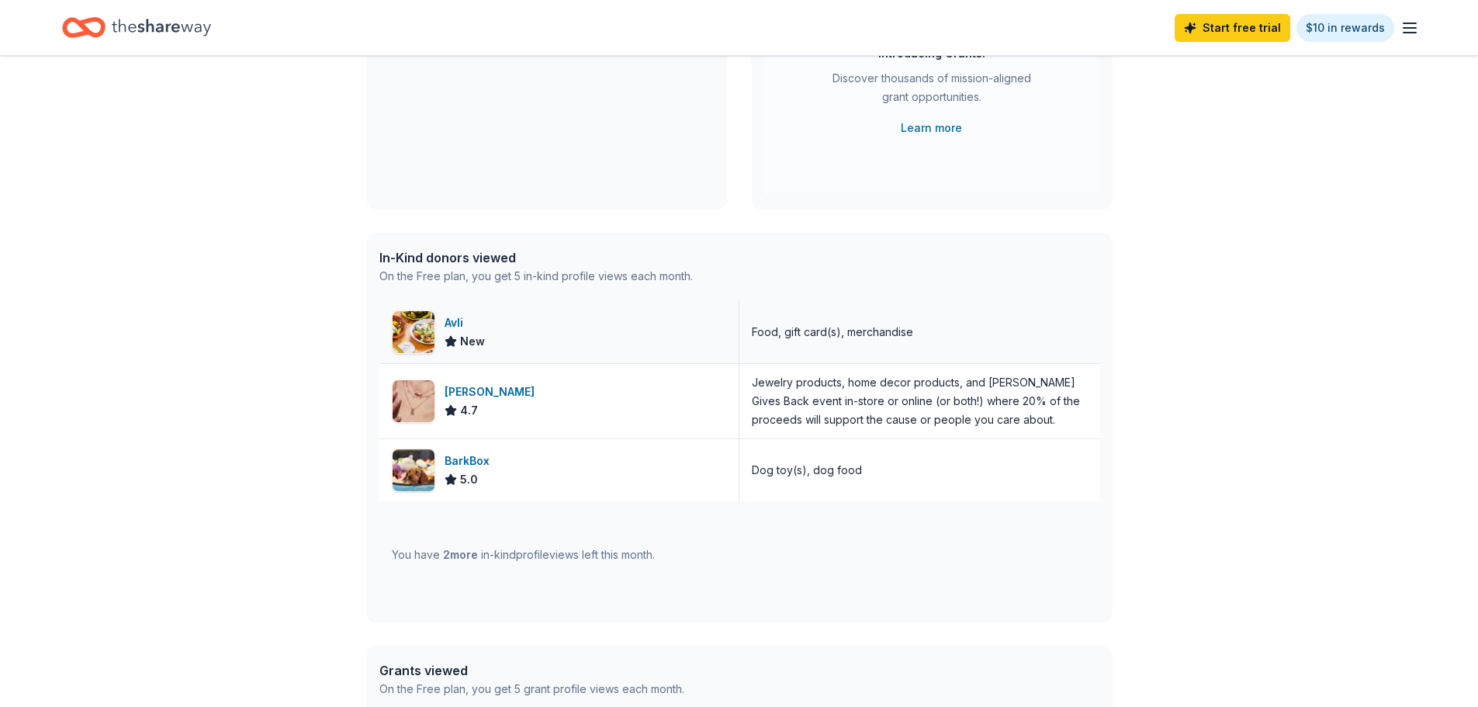
click at [466, 336] on span "New" at bounding box center [472, 341] width 25 height 19
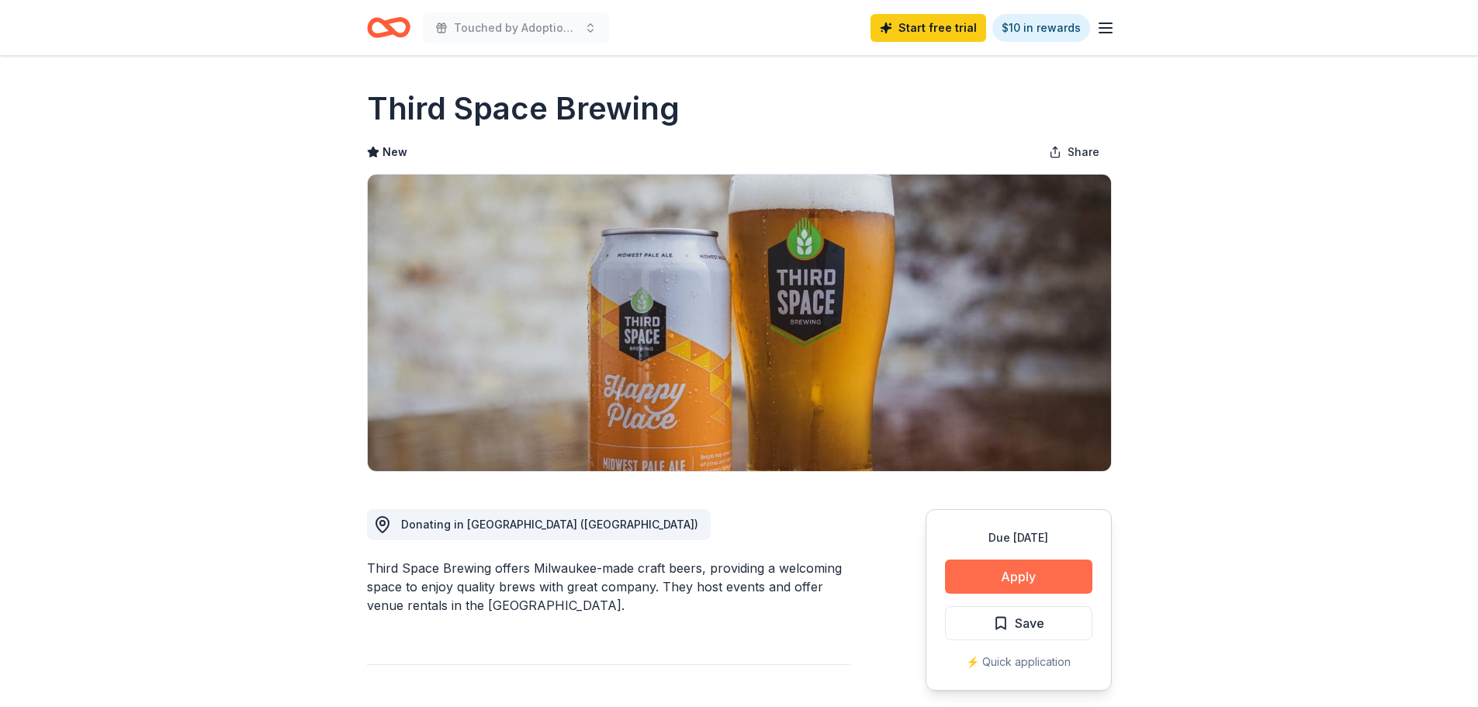
click at [992, 563] on button "Apply" at bounding box center [1018, 577] width 147 height 34
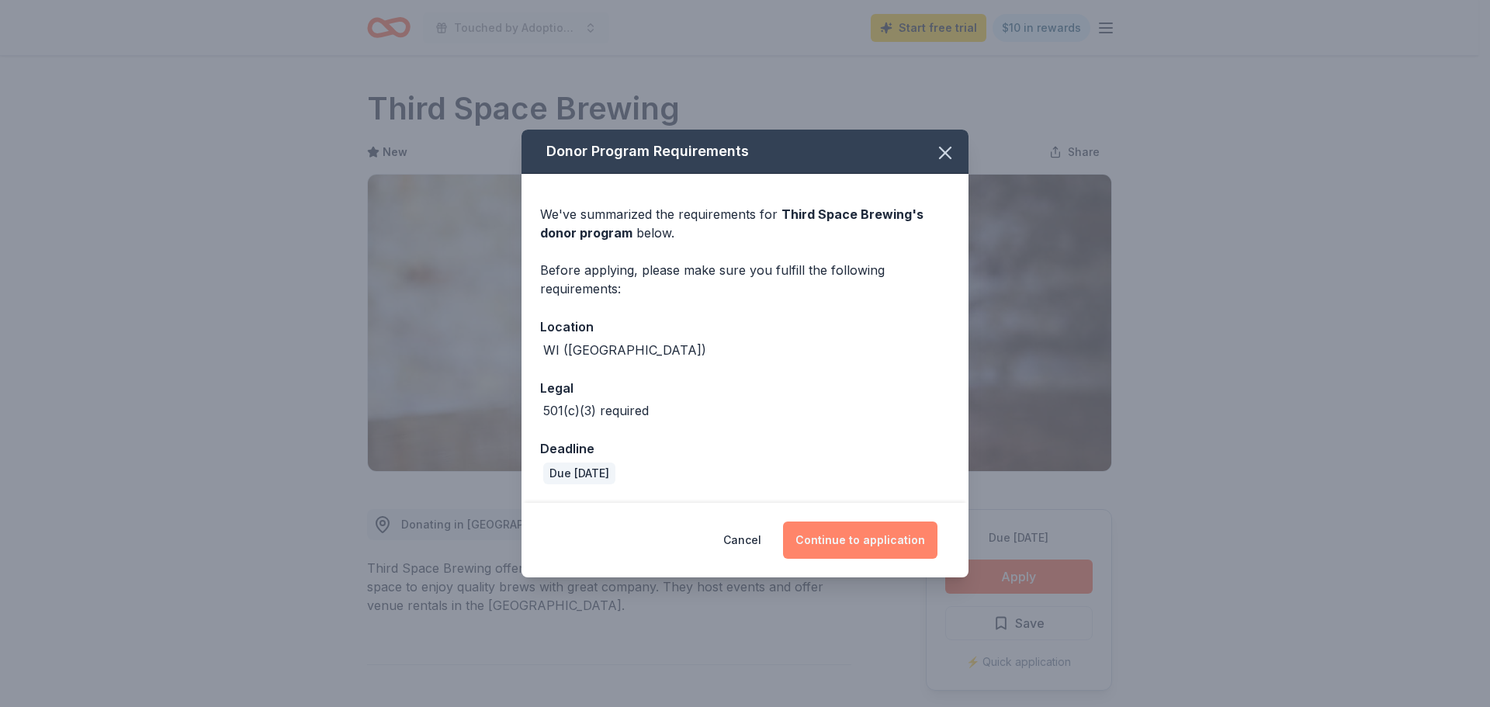
click at [837, 539] on button "Continue to application" at bounding box center [860, 539] width 154 height 37
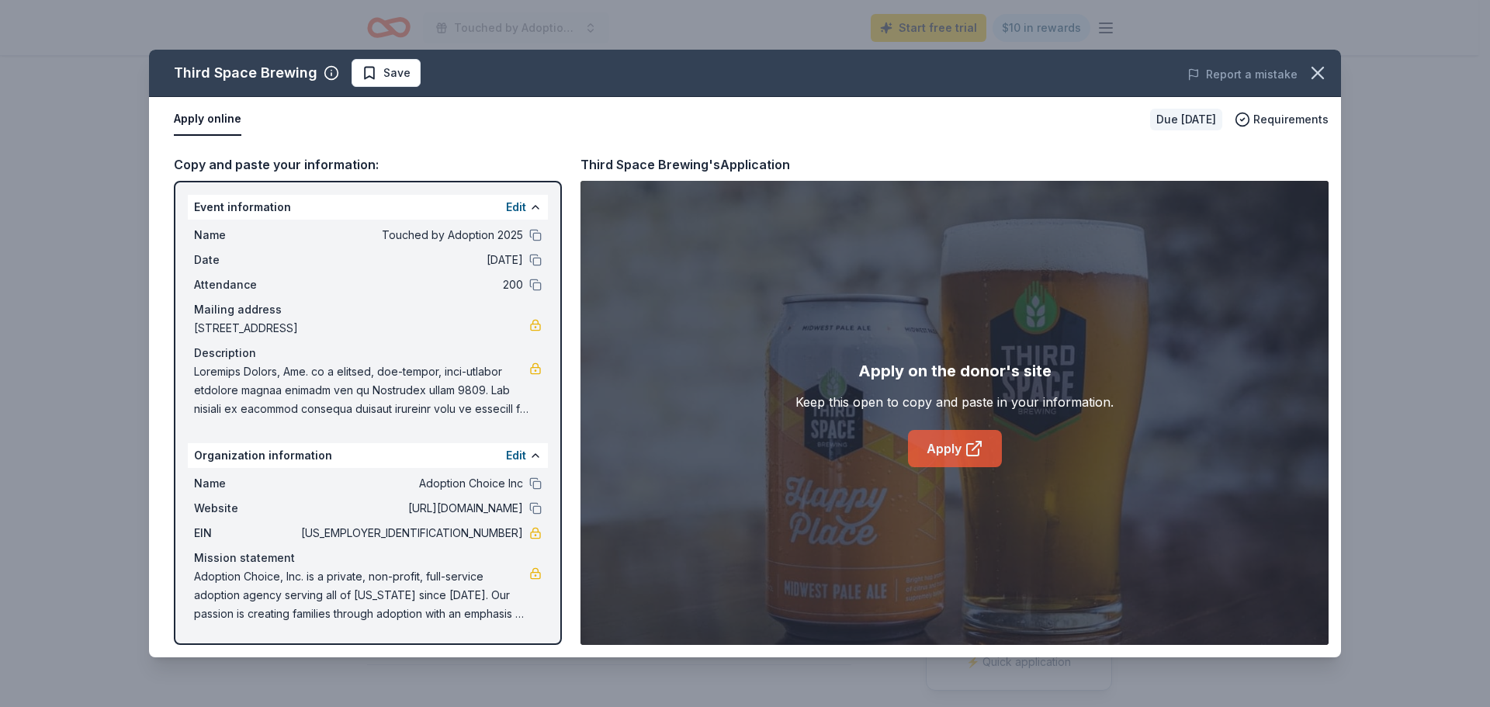
click at [940, 446] on link "Apply" at bounding box center [955, 448] width 94 height 37
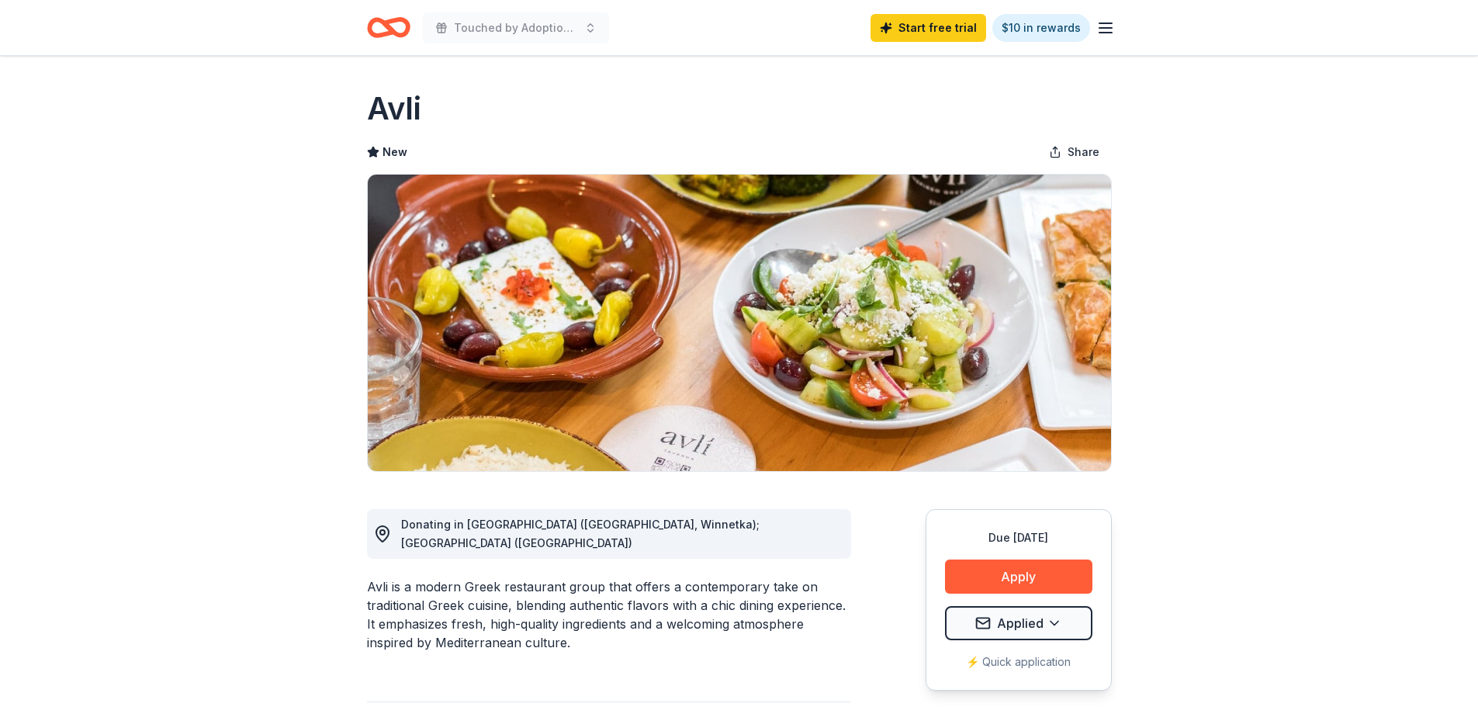
click at [410, 21] on icon "Home" at bounding box center [388, 27] width 43 height 36
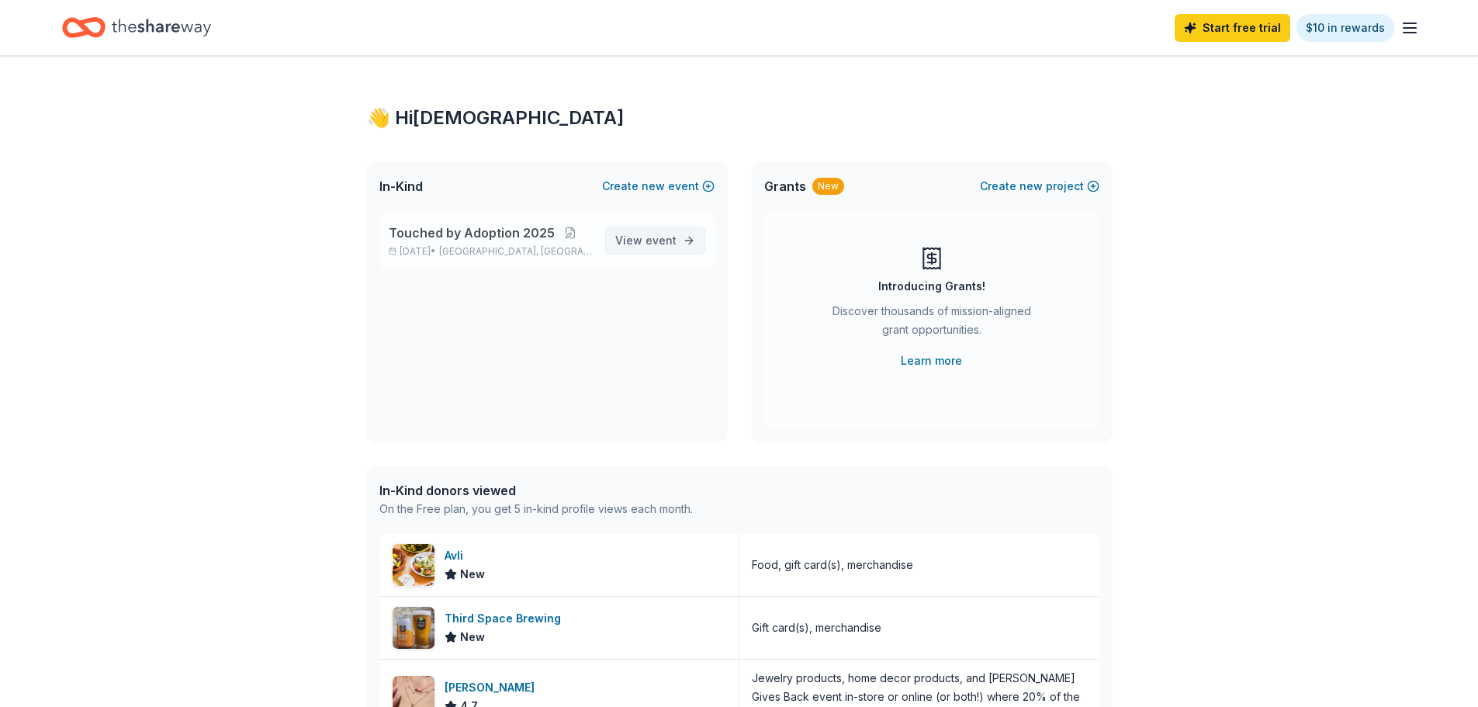
click at [650, 244] on span "event" at bounding box center [661, 240] width 31 height 13
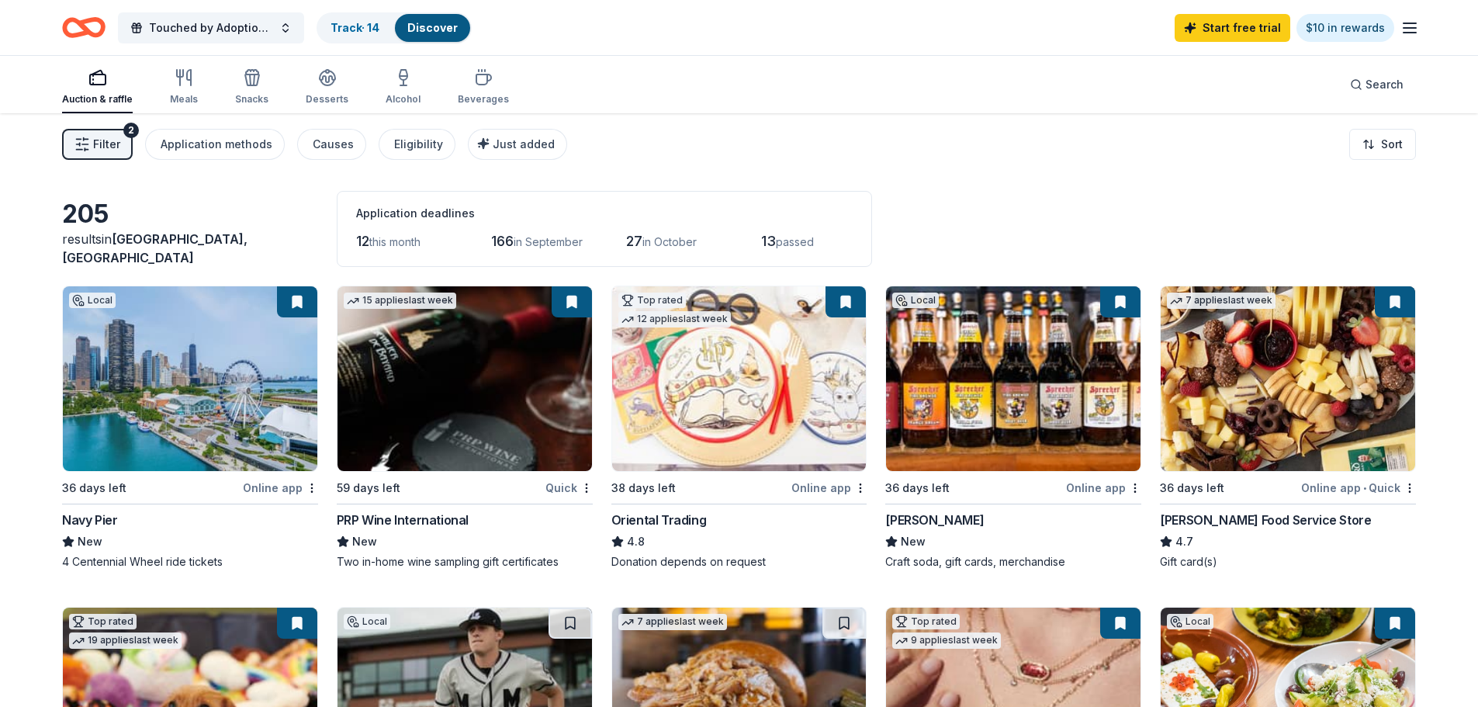
click at [716, 416] on img at bounding box center [739, 378] width 255 height 185
